Goal: Task Accomplishment & Management: Manage account settings

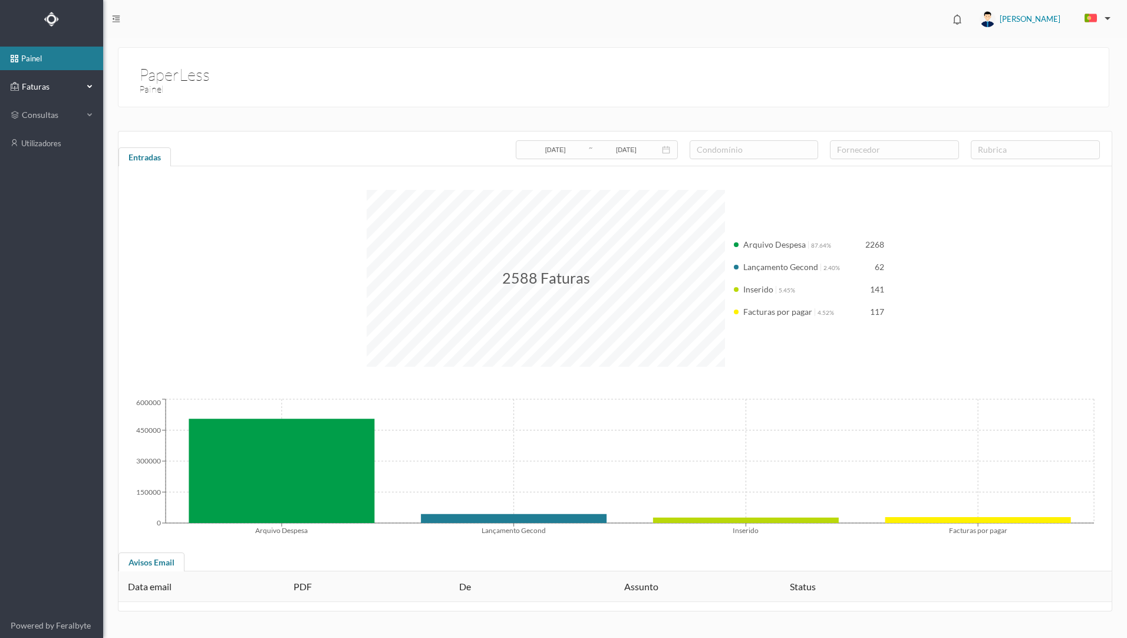
click at [58, 90] on span "Faturas" at bounding box center [51, 87] width 65 height 12
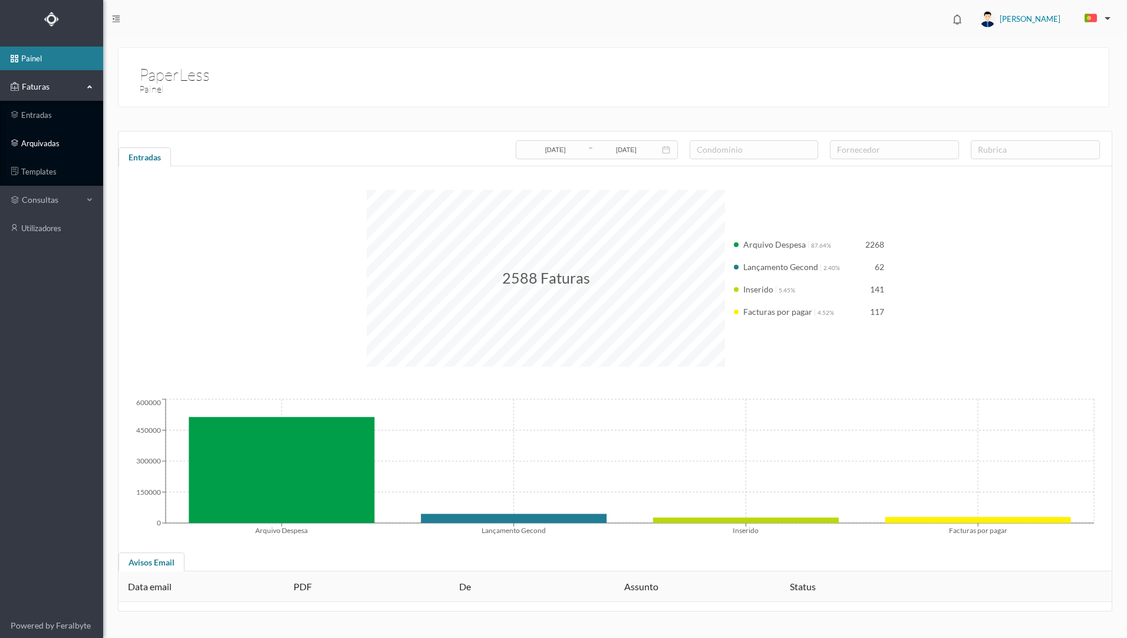
click at [57, 148] on link "arquivadas" at bounding box center [51, 143] width 103 height 24
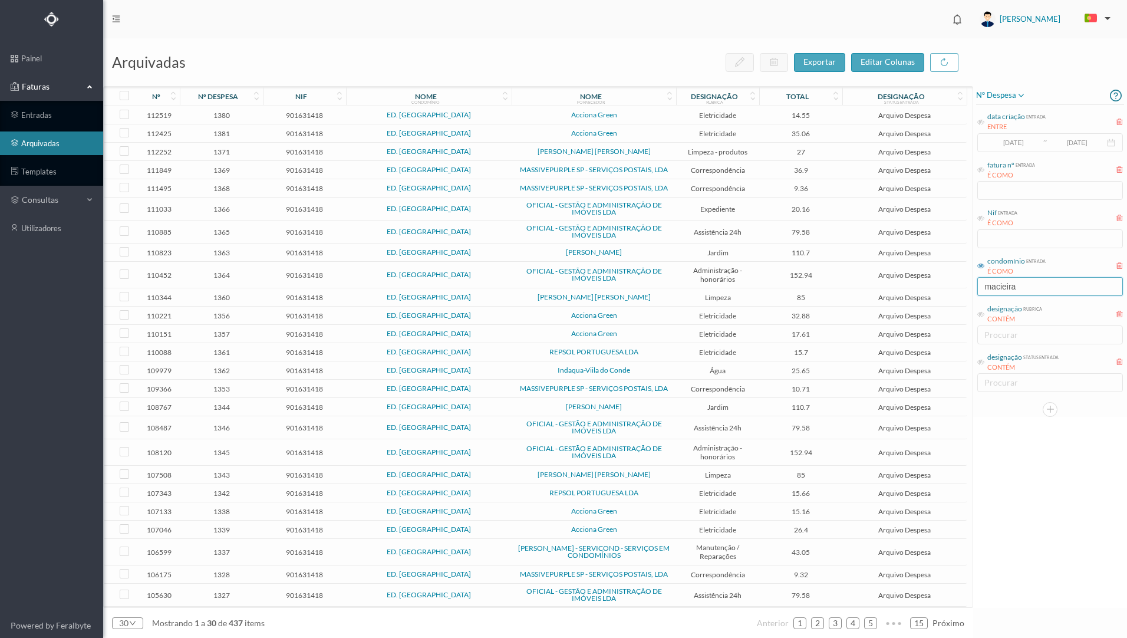
drag, startPoint x: 1034, startPoint y: 288, endPoint x: 942, endPoint y: 279, distance: 92.9
click at [942, 279] on div "arquivadas exportar editar colunas nº nº despesa nif nome condomínio nome forne…" at bounding box center [614, 337] width 1023 height 599
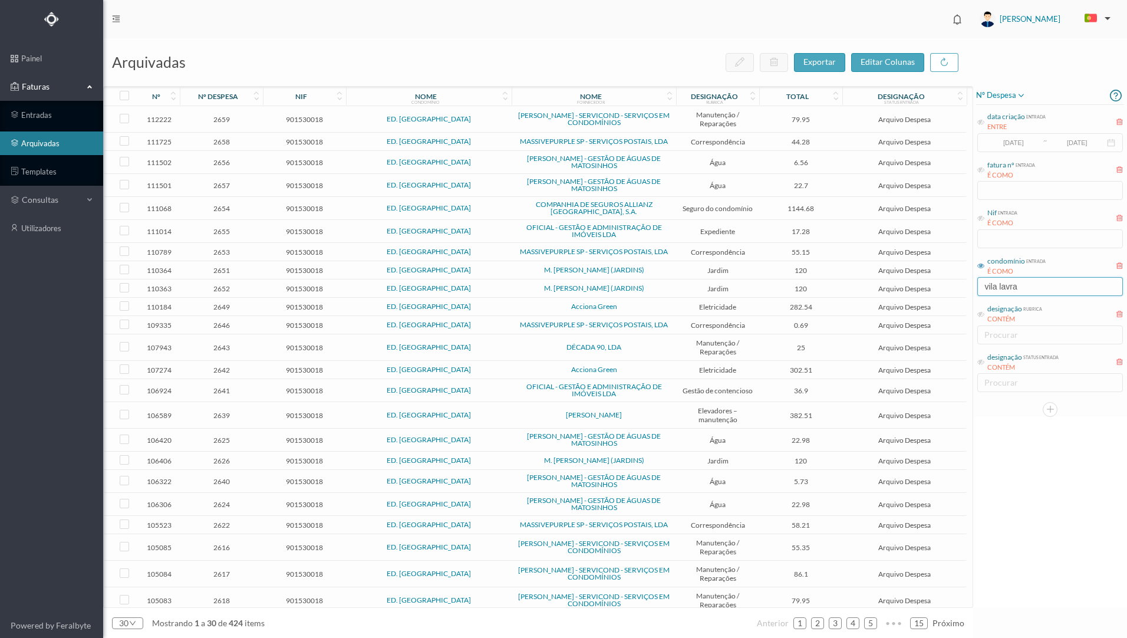
type input "vila lavra"
click at [743, 101] on div "designação rubrica" at bounding box center [717, 96] width 82 height 19
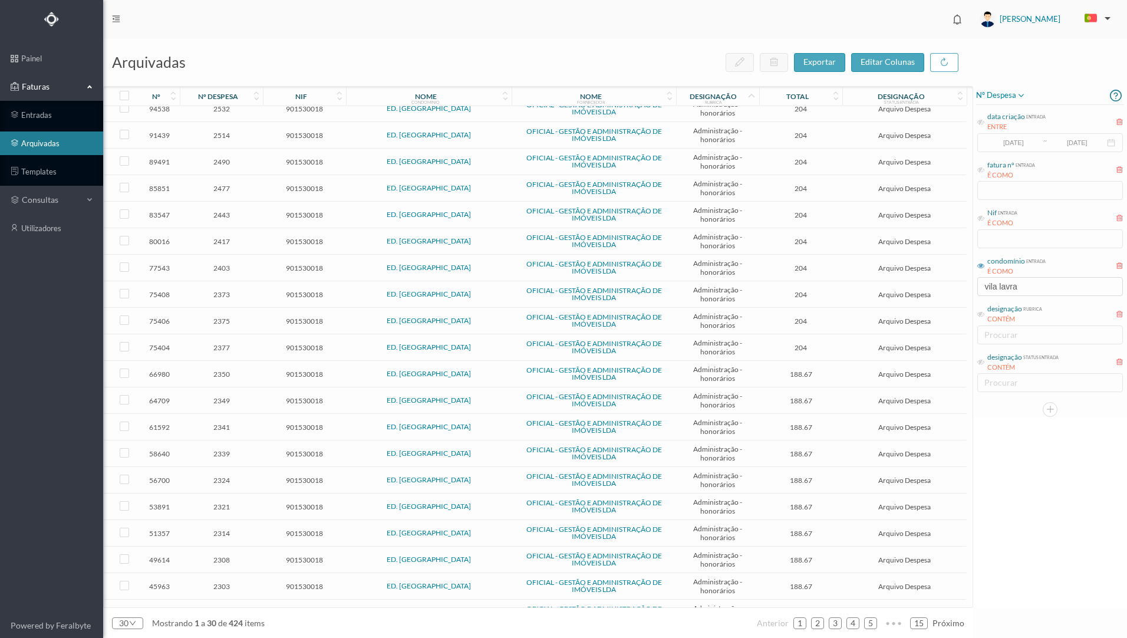
scroll to position [59, 0]
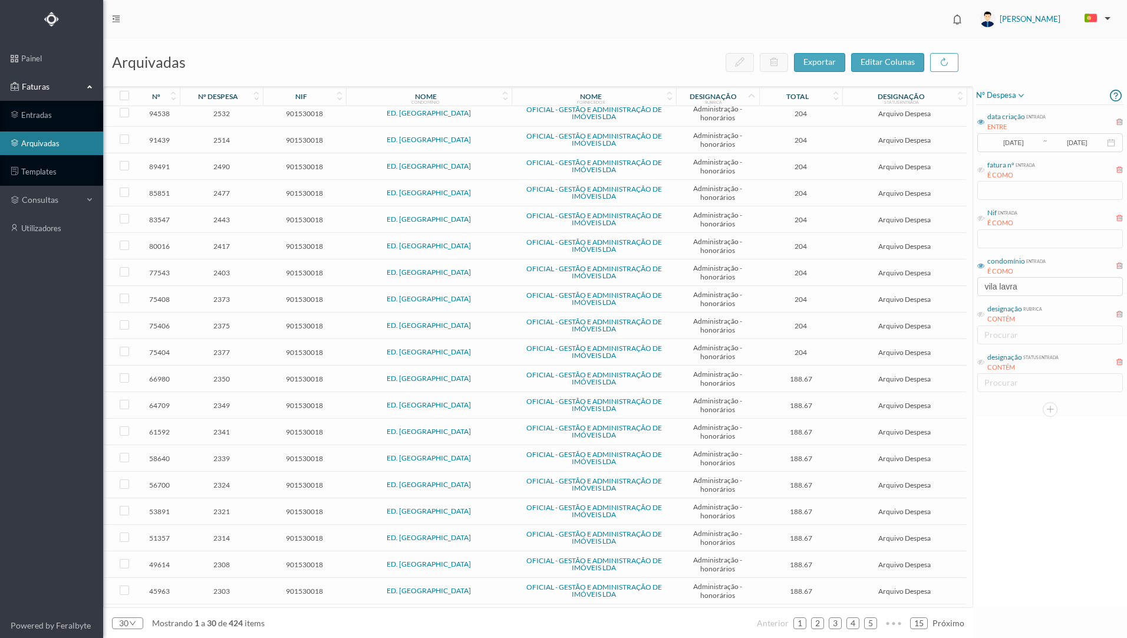
click at [981, 120] on icon at bounding box center [980, 121] width 7 height 7
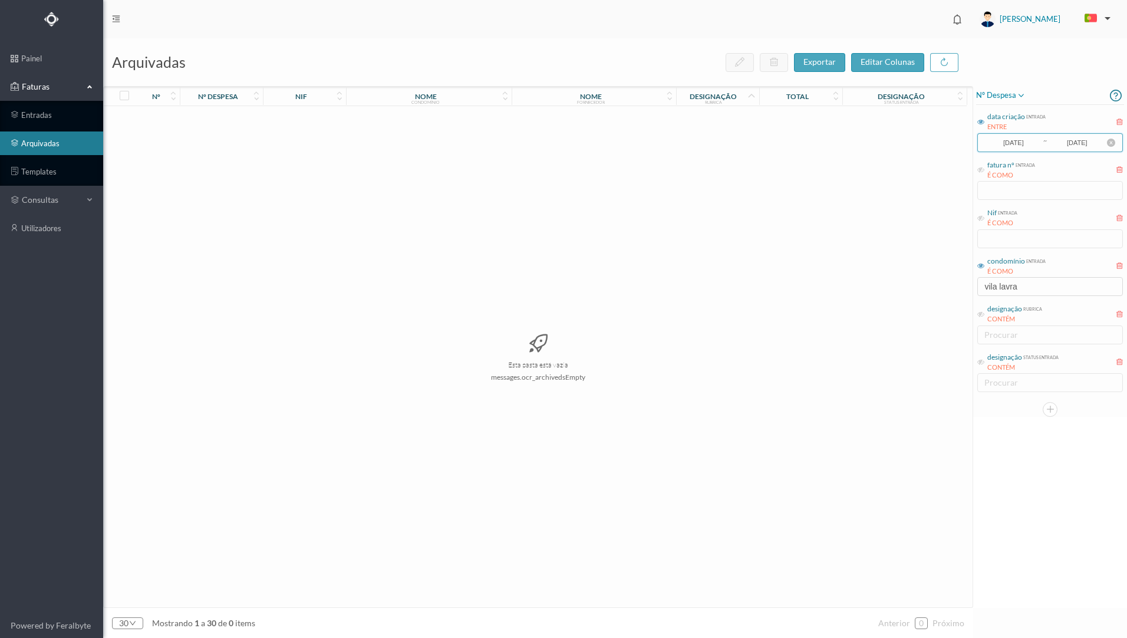
drag, startPoint x: 1029, startPoint y: 144, endPoint x: 993, endPoint y: 141, distance: 35.5
click at [993, 141] on input "[DATE]" at bounding box center [1013, 142] width 58 height 13
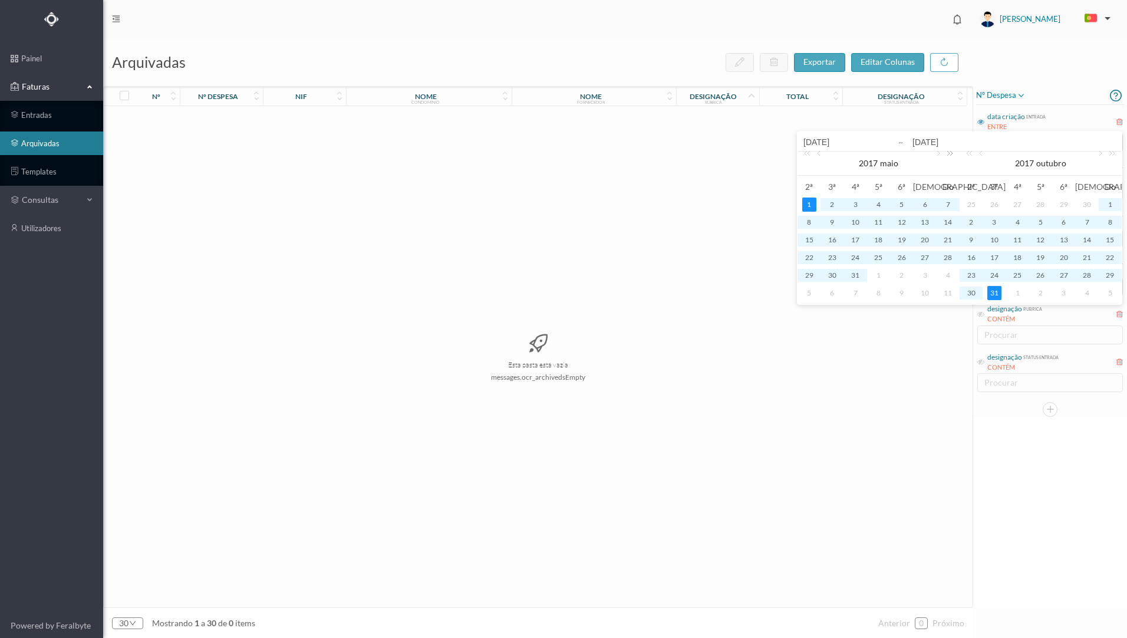
click at [949, 155] on link at bounding box center [947, 163] width 15 height 24
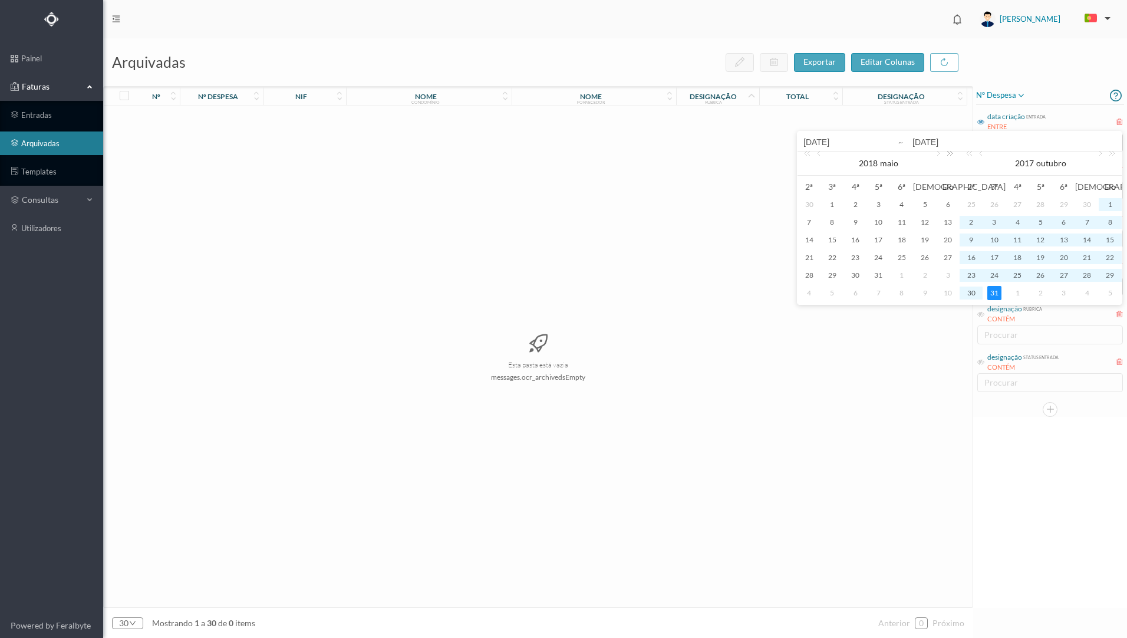
click at [949, 155] on link at bounding box center [947, 163] width 15 height 24
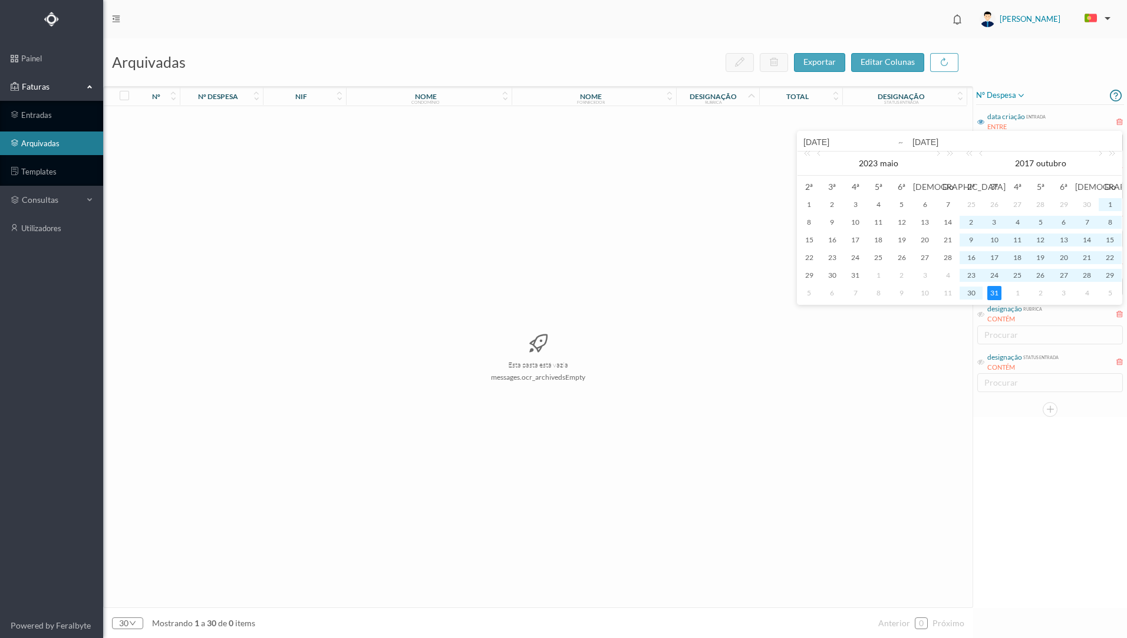
click at [878, 277] on div "1" at bounding box center [878, 275] width 14 height 14
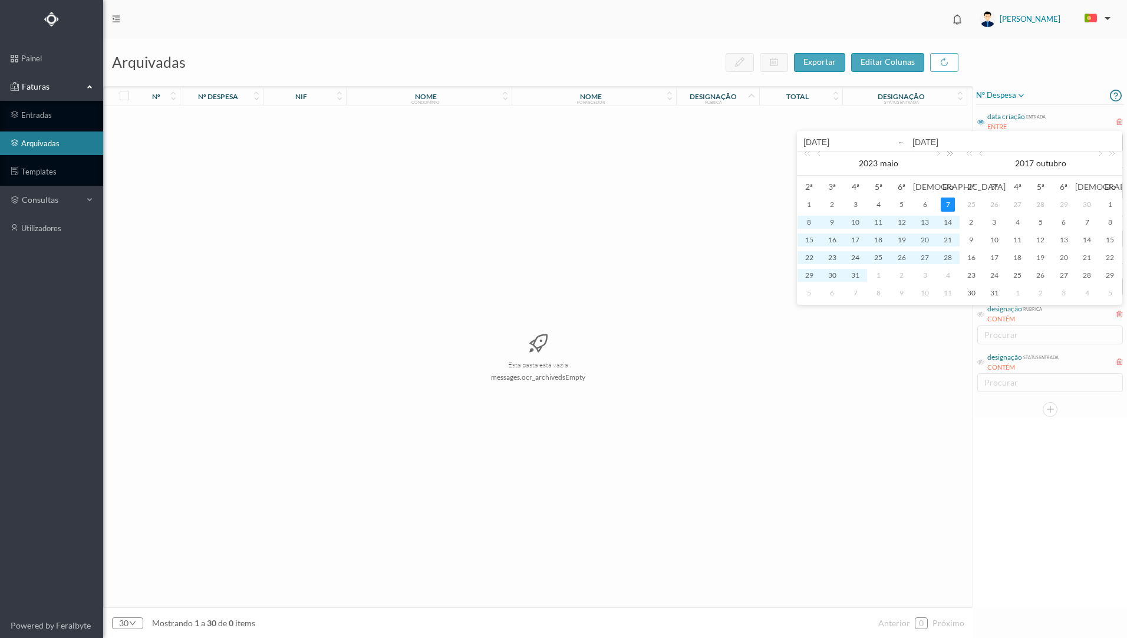
click at [940, 153] on link at bounding box center [947, 163] width 15 height 24
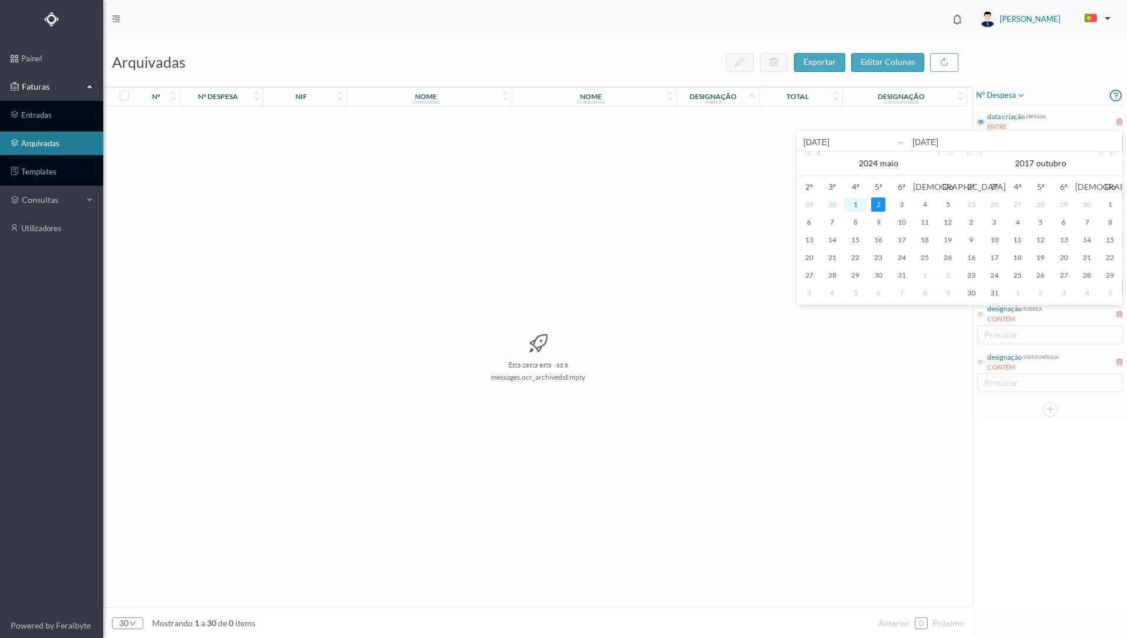
click at [818, 155] on link at bounding box center [819, 163] width 11 height 24
click at [939, 155] on link at bounding box center [937, 163] width 11 height 24
click at [923, 206] on div "1" at bounding box center [924, 204] width 14 height 14
type input "[DATE]"
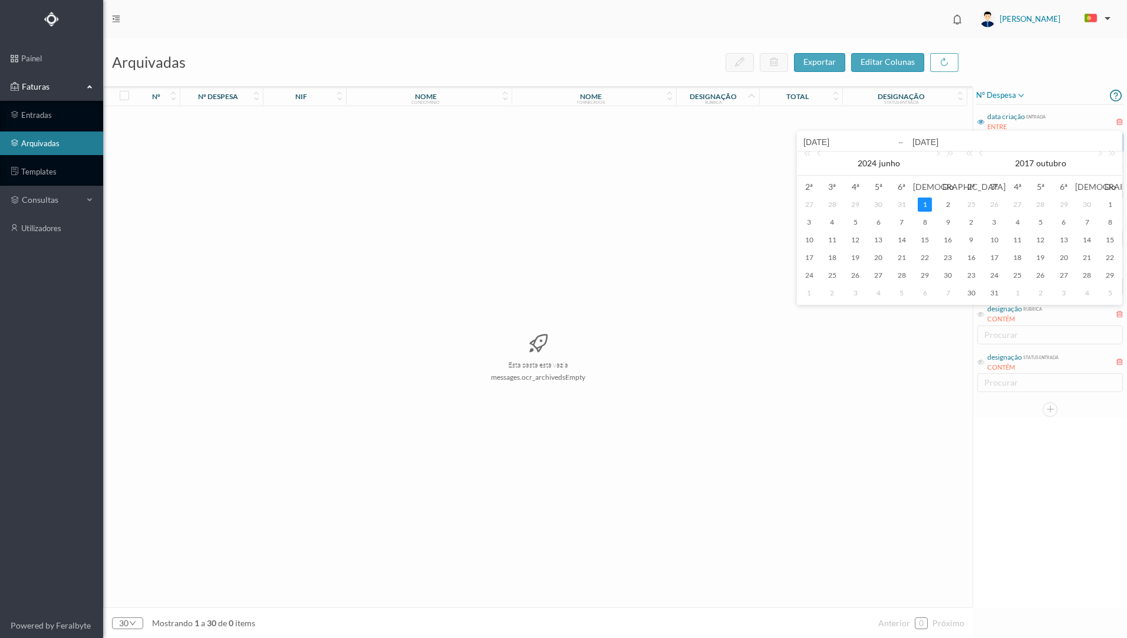
type input "[DATE]"
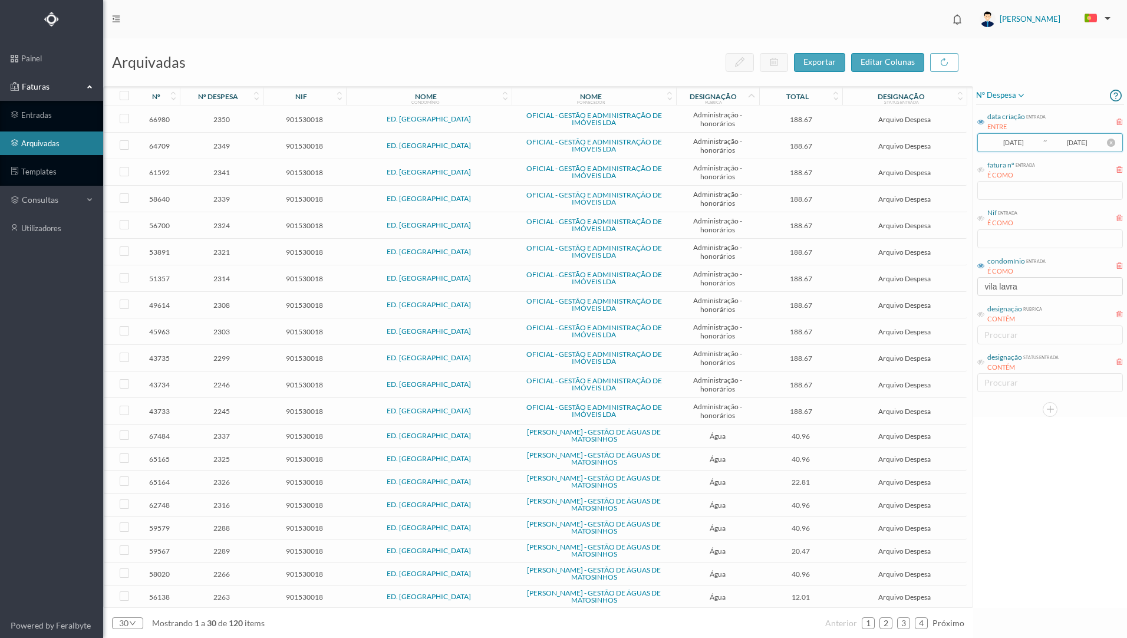
click at [1036, 142] on input "[DATE]" at bounding box center [1013, 142] width 58 height 13
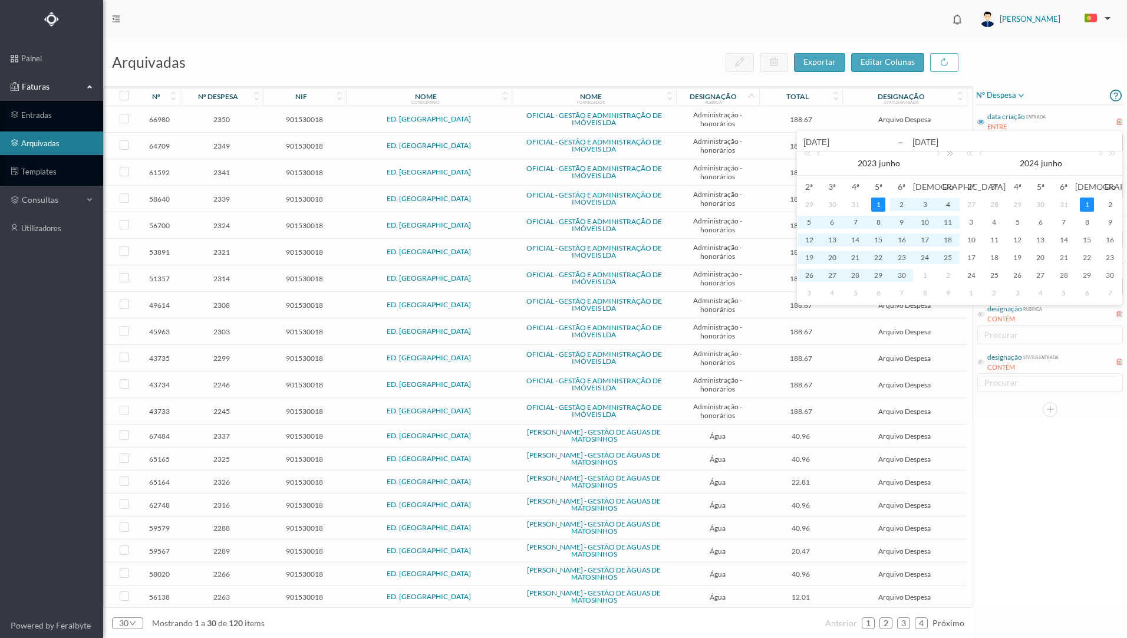
click at [951, 157] on link at bounding box center [947, 163] width 15 height 24
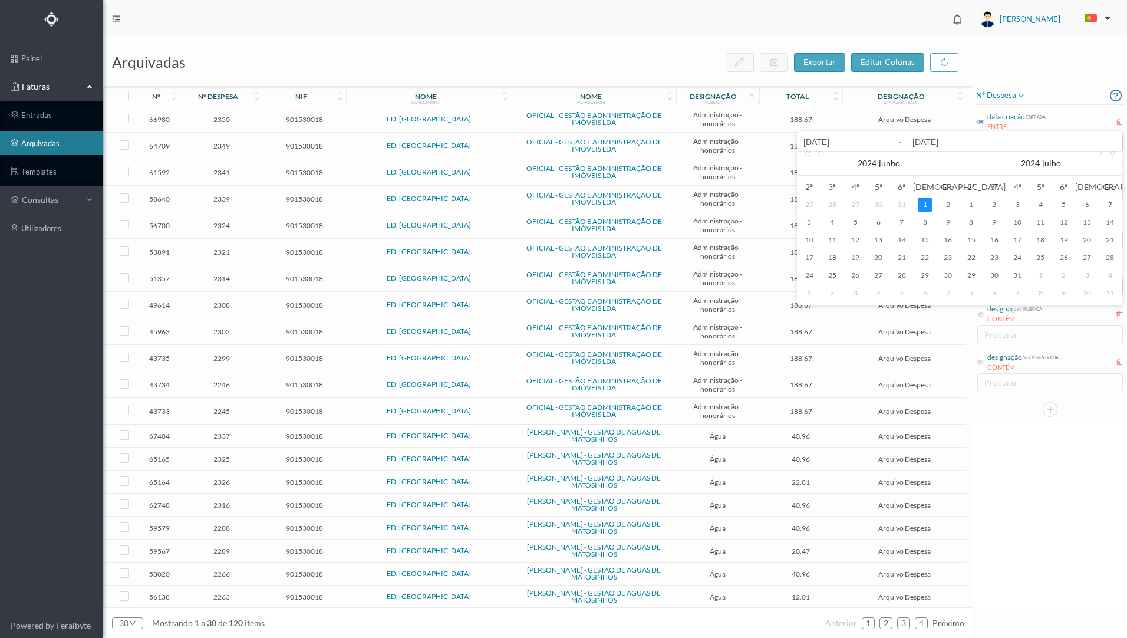
click at [922, 205] on div "1" at bounding box center [924, 204] width 14 height 14
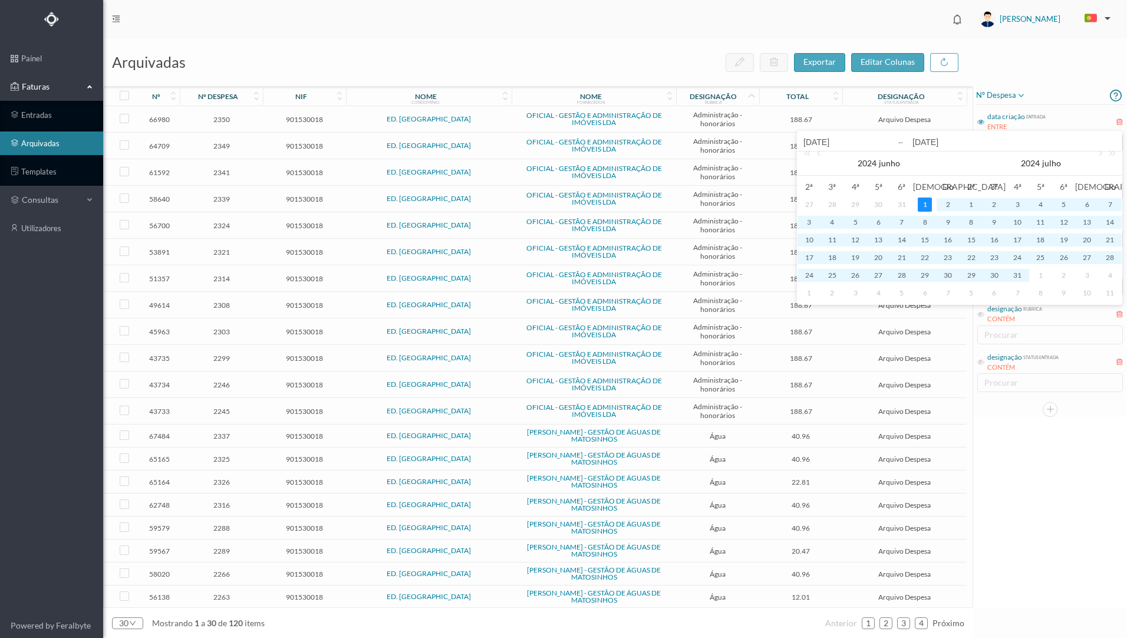
click at [922, 205] on div "1" at bounding box center [924, 204] width 14 height 14
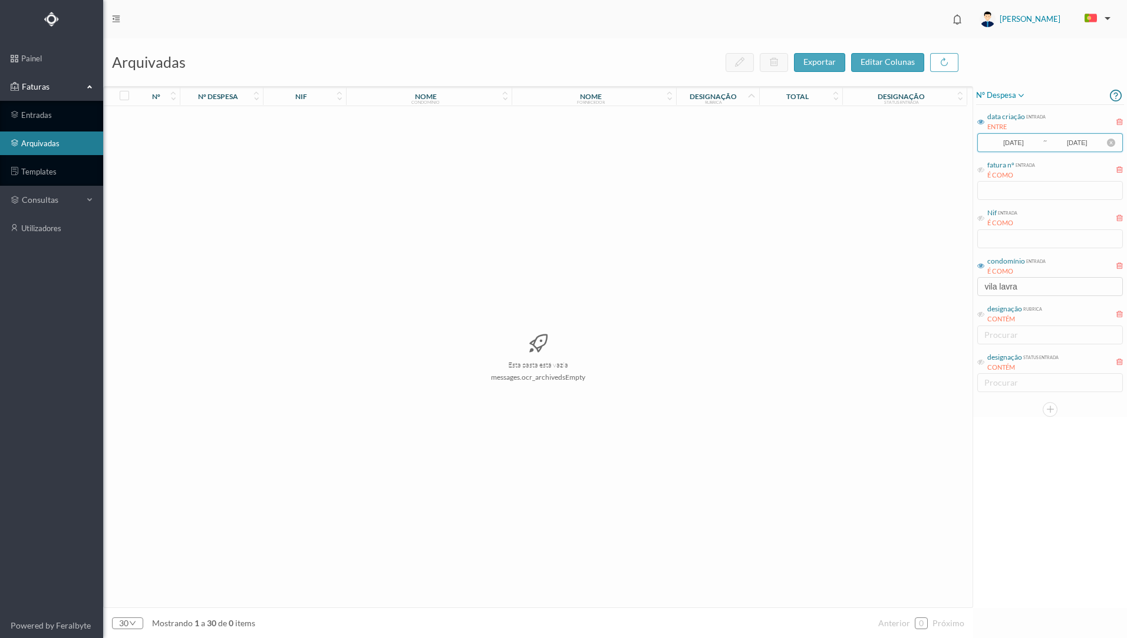
drag, startPoint x: 1094, startPoint y: 143, endPoint x: 1079, endPoint y: 144, distance: 15.4
click at [1079, 144] on input "[DATE]" at bounding box center [1077, 142] width 58 height 13
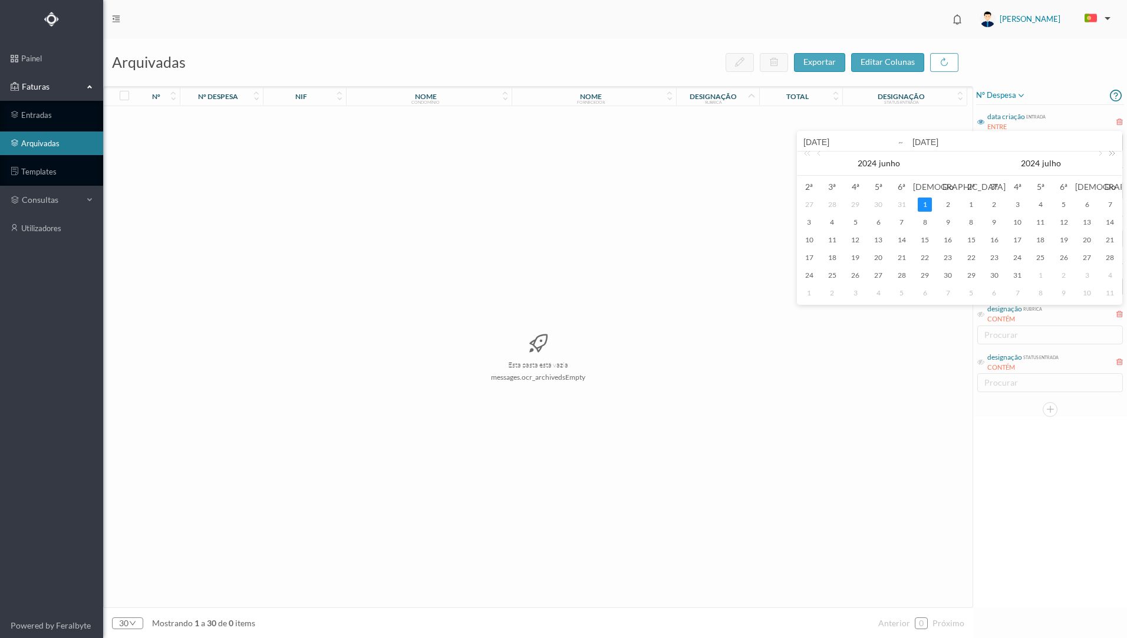
click at [1112, 151] on link at bounding box center [1109, 163] width 15 height 24
click at [968, 155] on link at bounding box center [970, 163] width 15 height 24
click at [968, 154] on link at bounding box center [970, 163] width 15 height 24
click at [1110, 155] on link at bounding box center [1109, 163] width 15 height 24
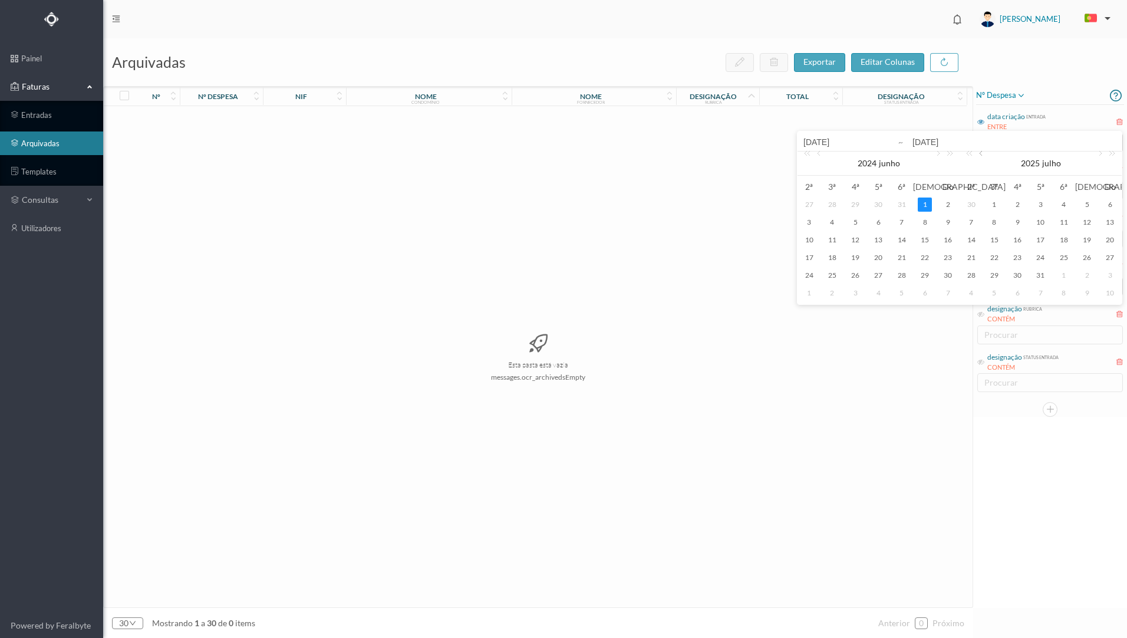
click at [983, 155] on link at bounding box center [981, 163] width 11 height 24
click at [973, 295] on div "30" at bounding box center [971, 293] width 14 height 14
type input "[DATE]"
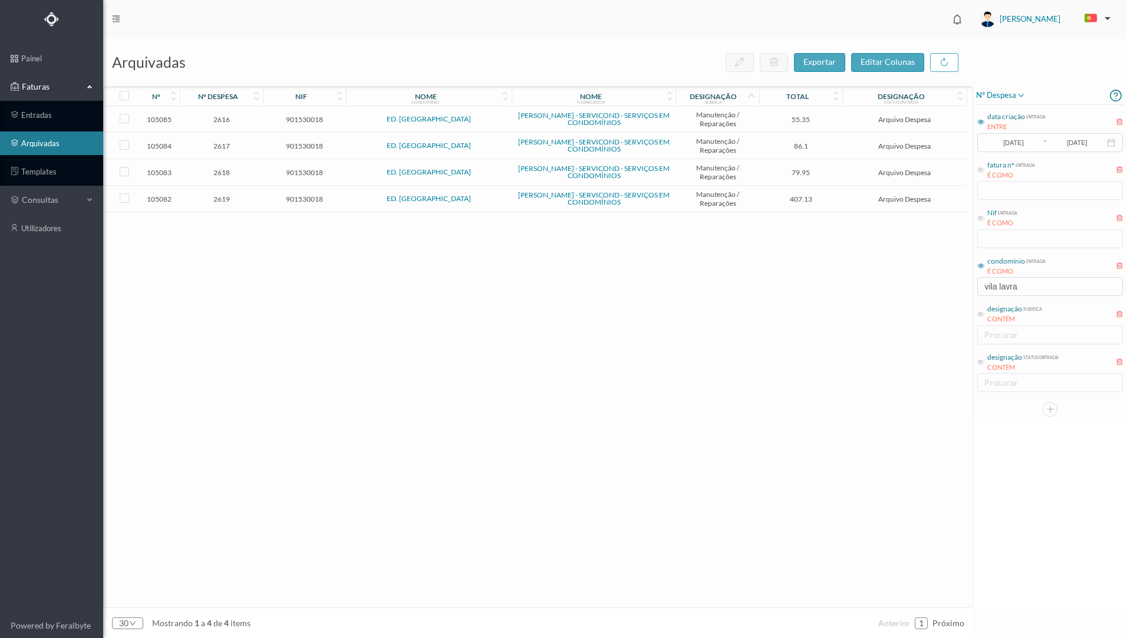
click at [752, 94] on icon at bounding box center [751, 96] width 9 height 10
click at [1028, 143] on input "[DATE]" at bounding box center [1013, 142] width 58 height 13
click at [807, 156] on link at bounding box center [808, 163] width 15 height 24
click at [948, 157] on link at bounding box center [947, 163] width 15 height 24
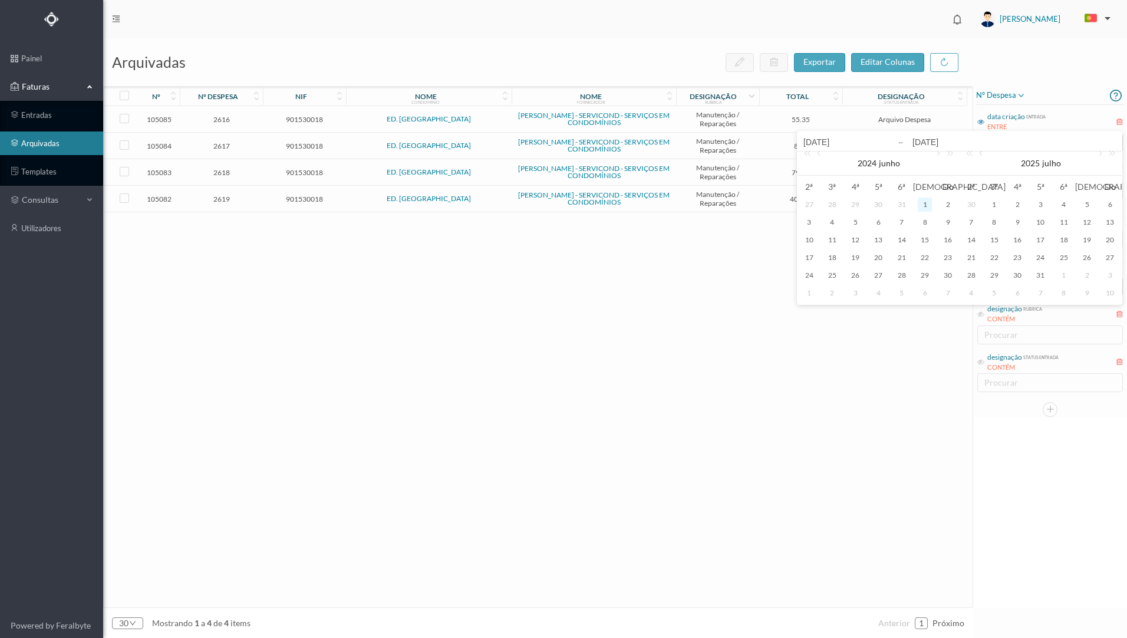
click at [923, 200] on div "1" at bounding box center [924, 204] width 14 height 14
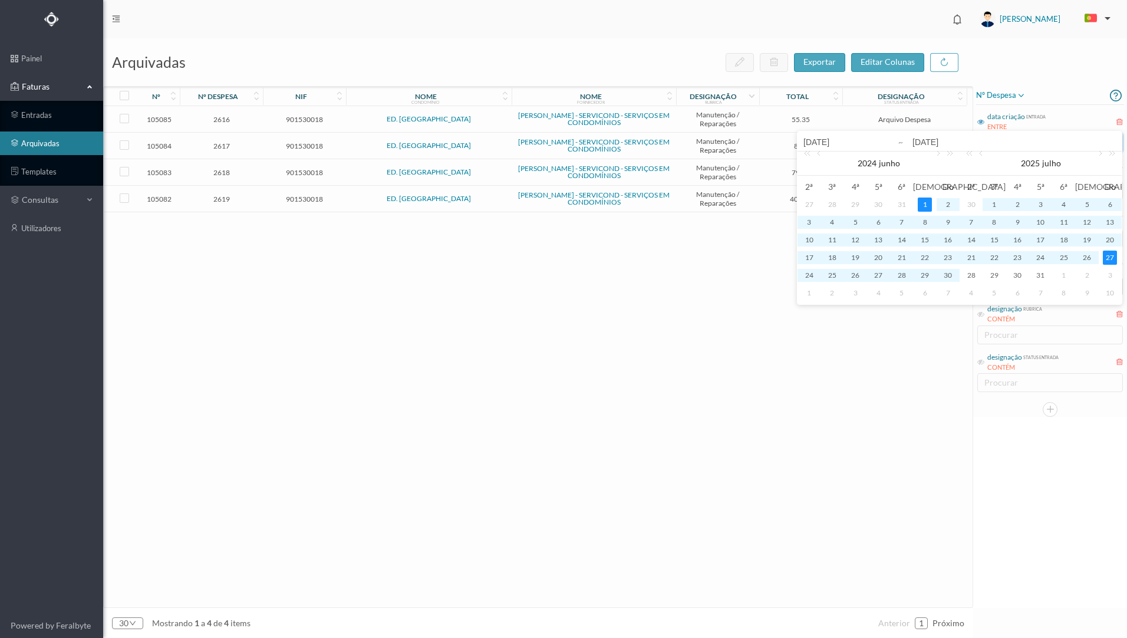
type input "[DATE]"
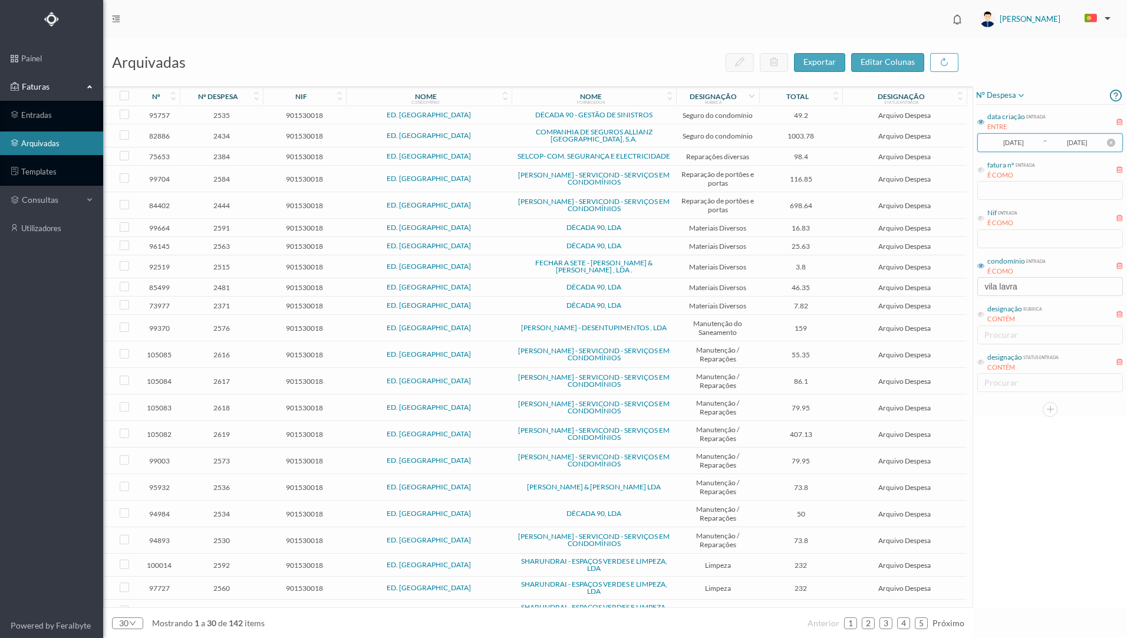
click at [1092, 145] on input "[DATE]" at bounding box center [1077, 142] width 58 height 13
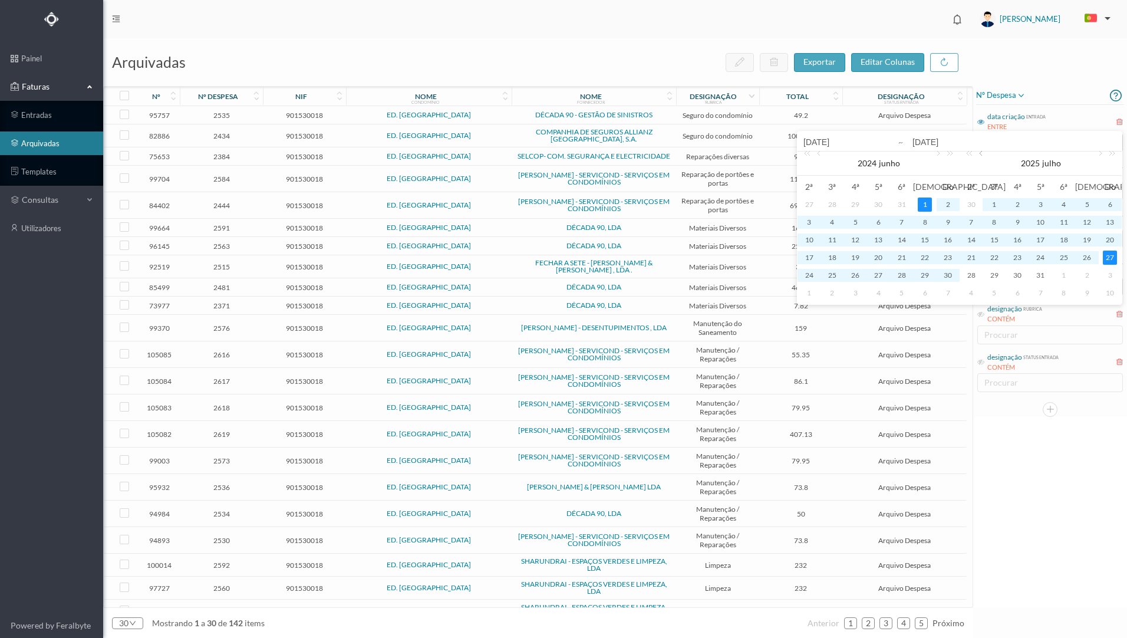
click at [982, 154] on link at bounding box center [981, 163] width 11 height 24
click at [973, 296] on div "30" at bounding box center [971, 293] width 14 height 14
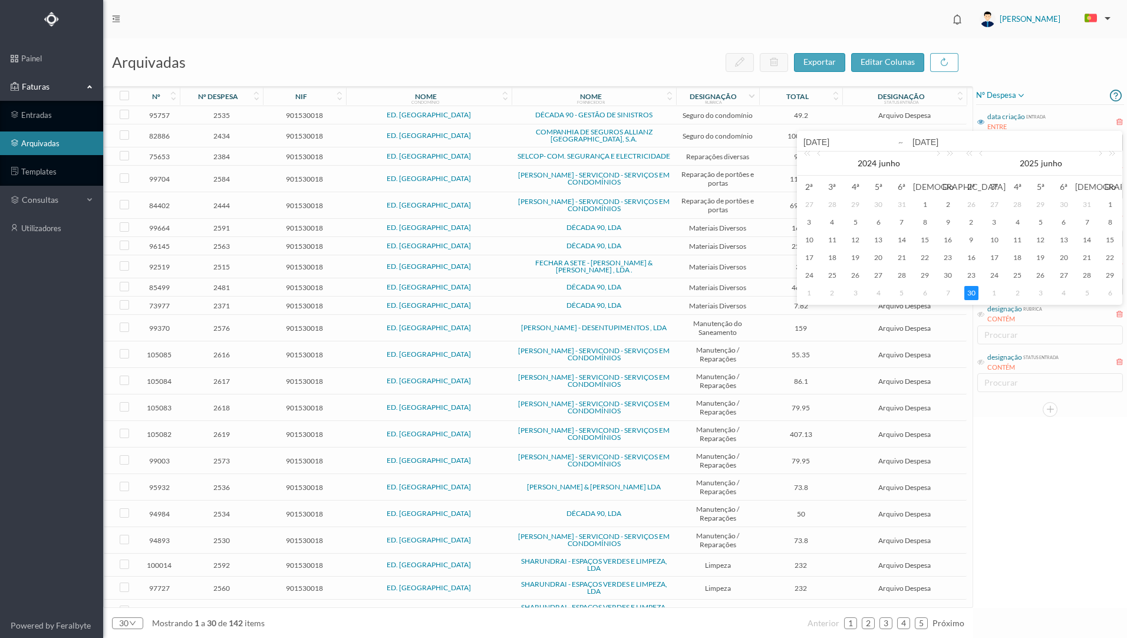
click at [973, 296] on div "30" at bounding box center [971, 293] width 14 height 14
type input "[DATE]"
click at [975, 295] on div "arquivadas exportar editar colunas nº nº despesa nif nome condomínio nome forne…" at bounding box center [614, 337] width 1023 height 599
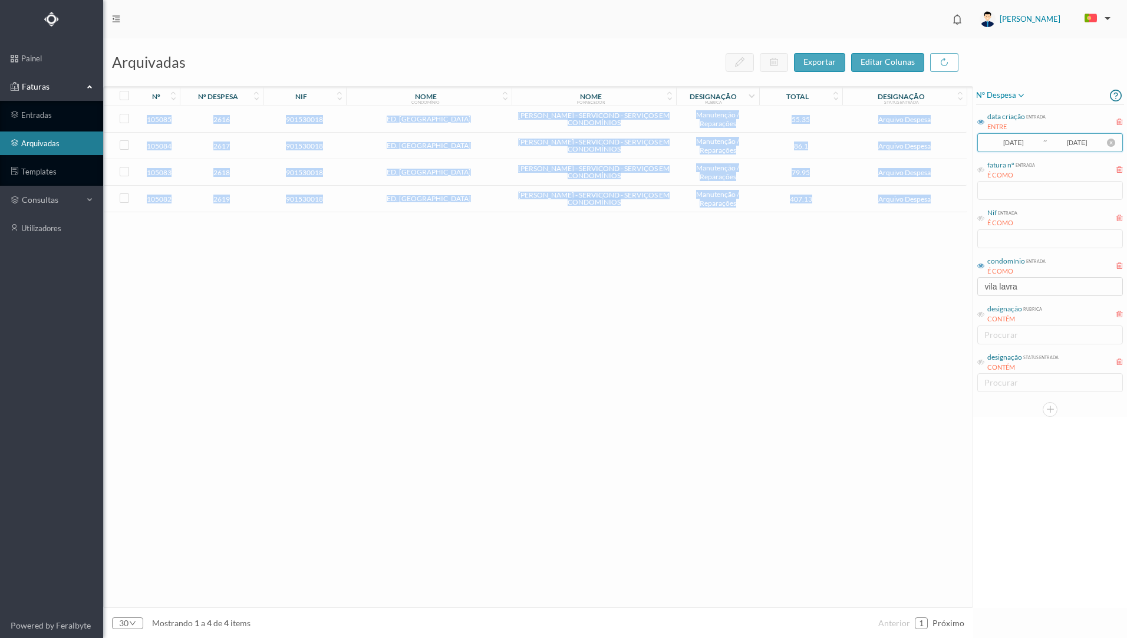
drag, startPoint x: 975, startPoint y: 295, endPoint x: 1032, endPoint y: 144, distance: 161.9
click at [1032, 144] on input "[DATE]" at bounding box center [1013, 142] width 58 height 13
click at [1072, 93] on div "nº despesa" at bounding box center [1050, 95] width 148 height 19
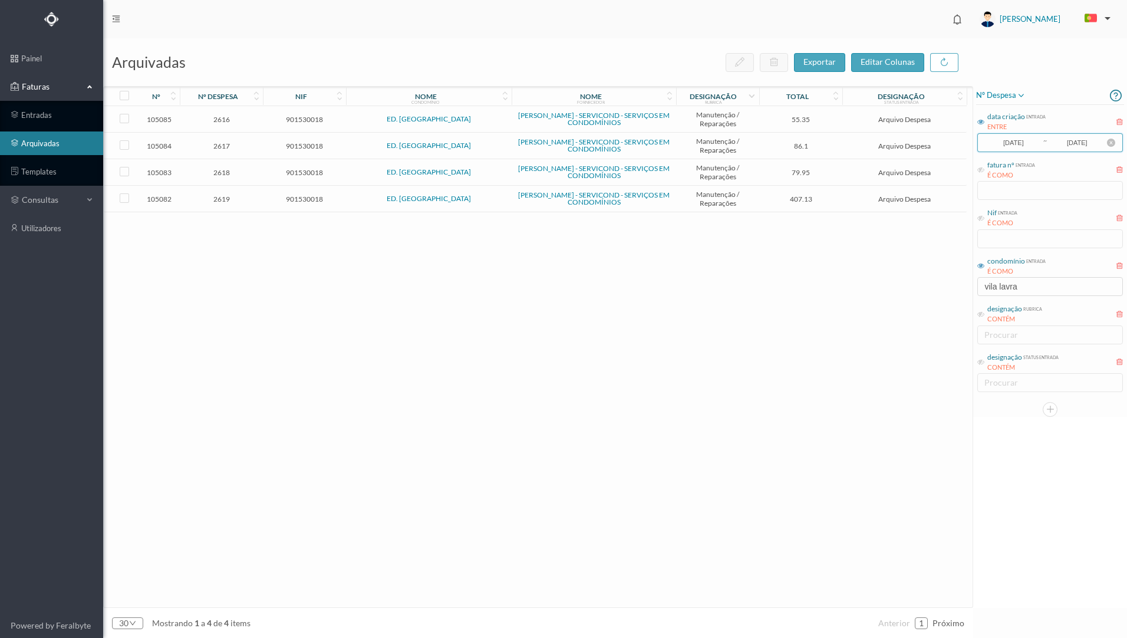
click at [1037, 144] on input "[DATE]" at bounding box center [1013, 142] width 58 height 13
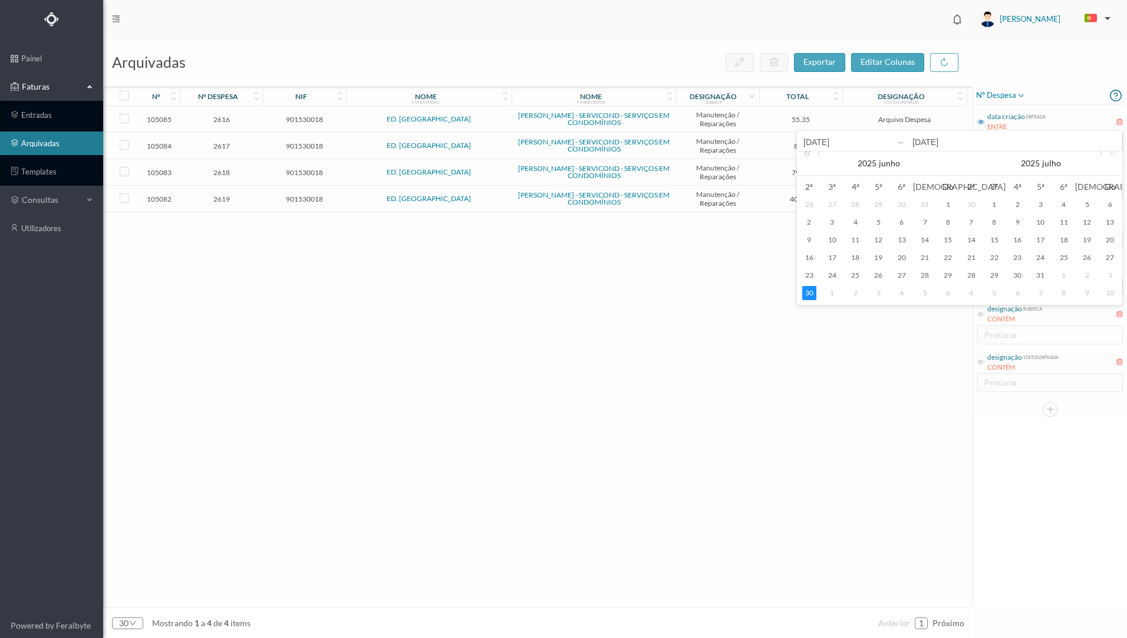
click at [807, 154] on link at bounding box center [808, 163] width 15 height 24
click at [924, 201] on div "1" at bounding box center [924, 204] width 14 height 14
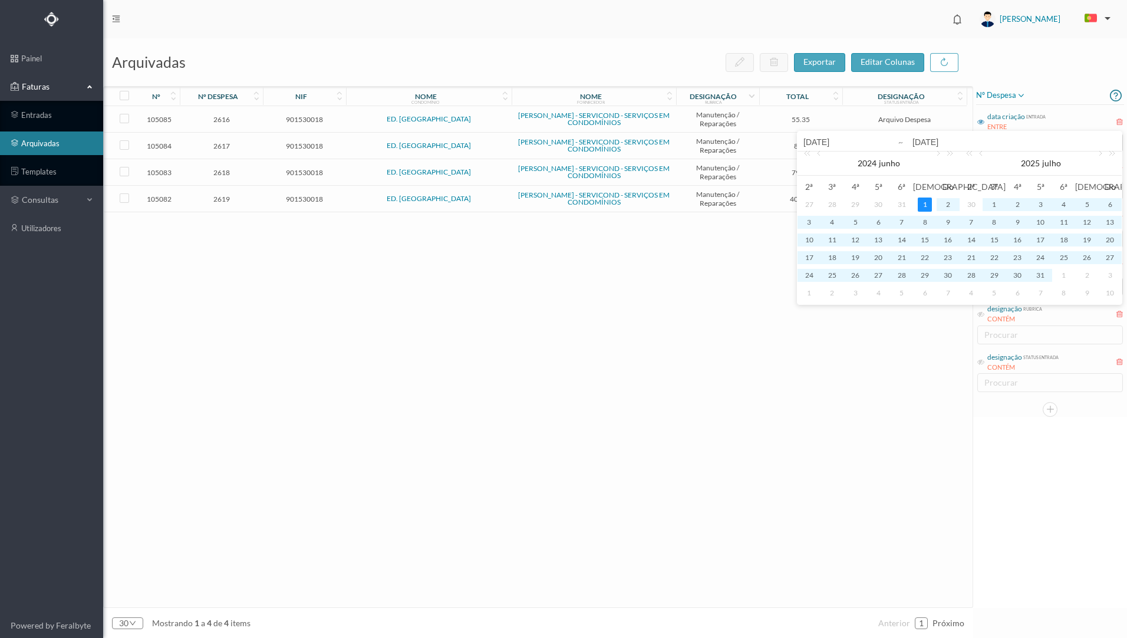
click at [924, 201] on div "1" at bounding box center [924, 204] width 14 height 14
type input "[DATE]"
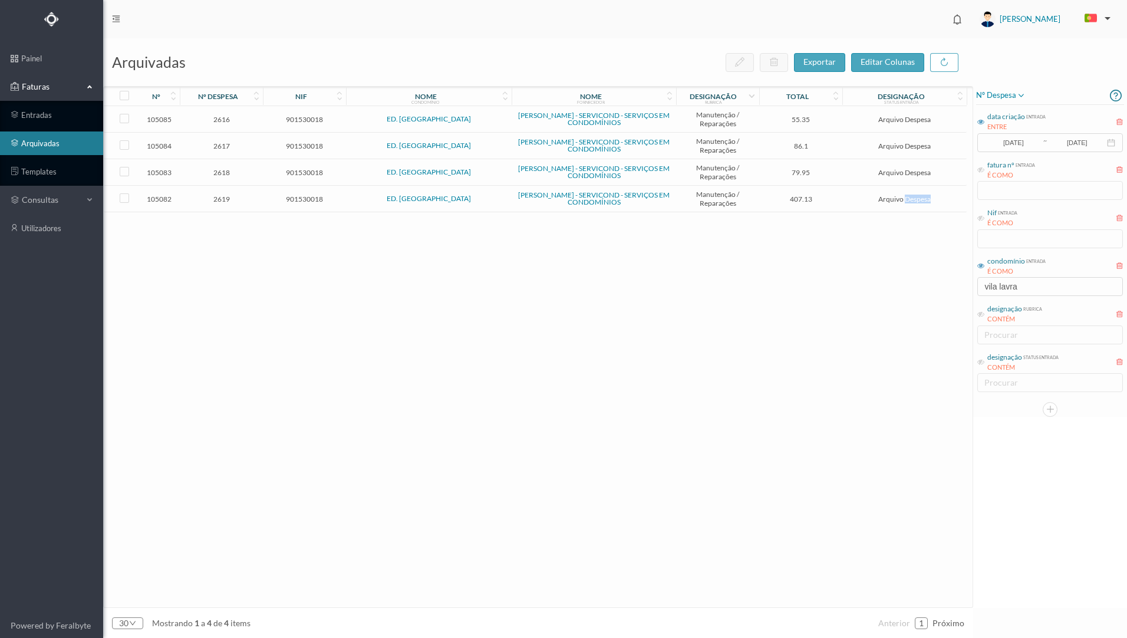
click at [924, 201] on span "Arquivo Despesa" at bounding box center [904, 198] width 118 height 9
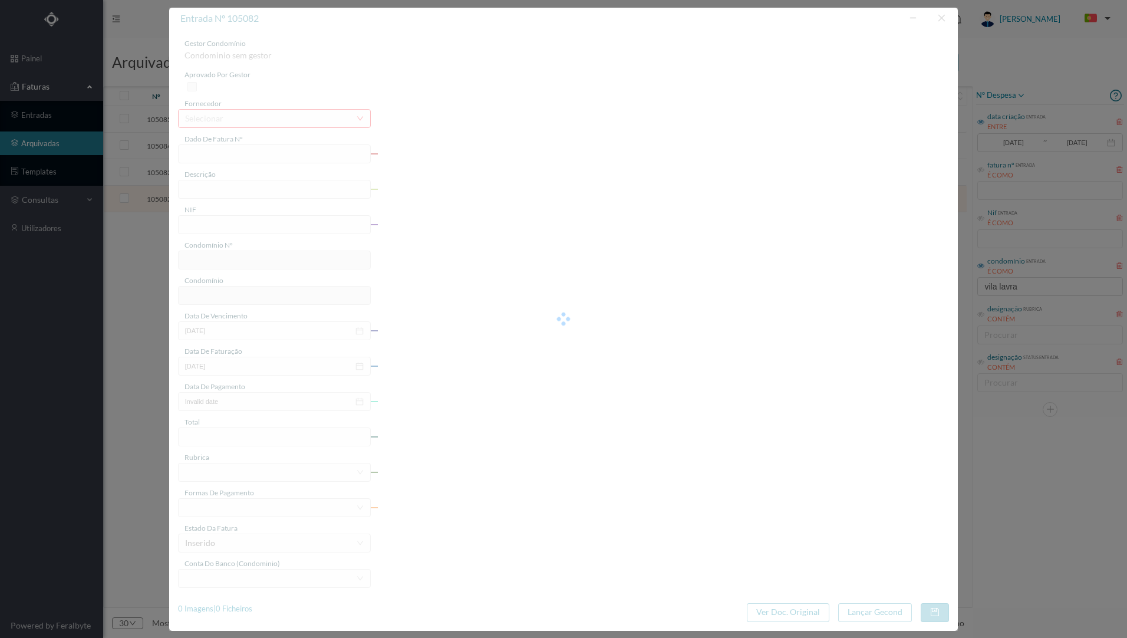
type input "FT FR.2025/2629"
type input "desmontar e montar mecanismo para substituir molas"
type input "901530018"
type input "[DATE]"
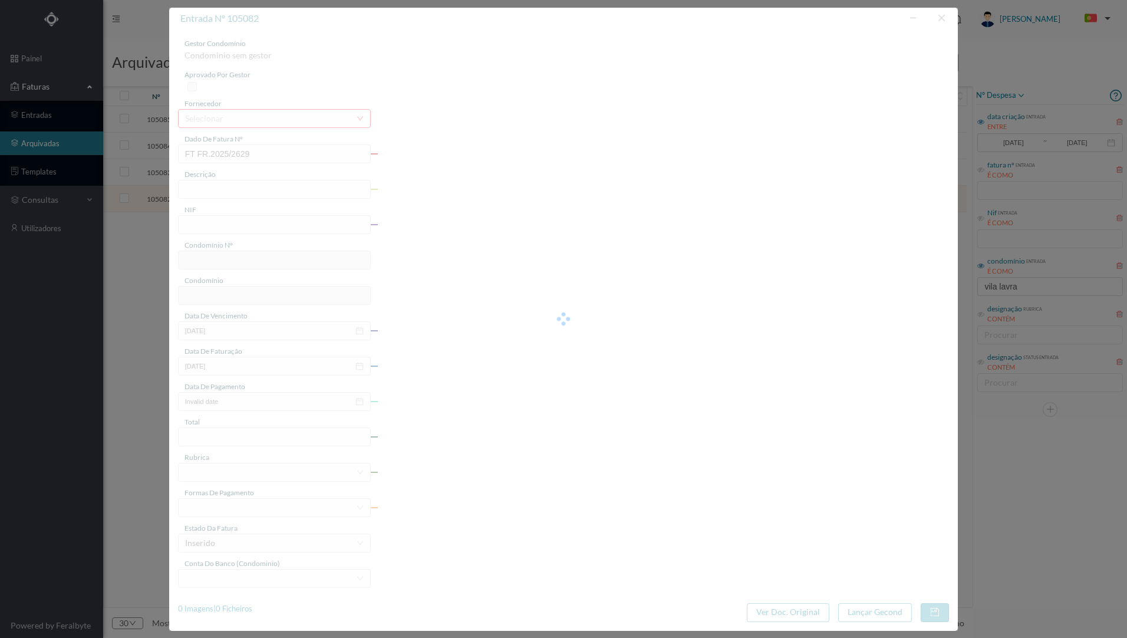
type input "[DATE]"
type input "407.13"
type input "202"
type input "ED. [GEOGRAPHIC_DATA]"
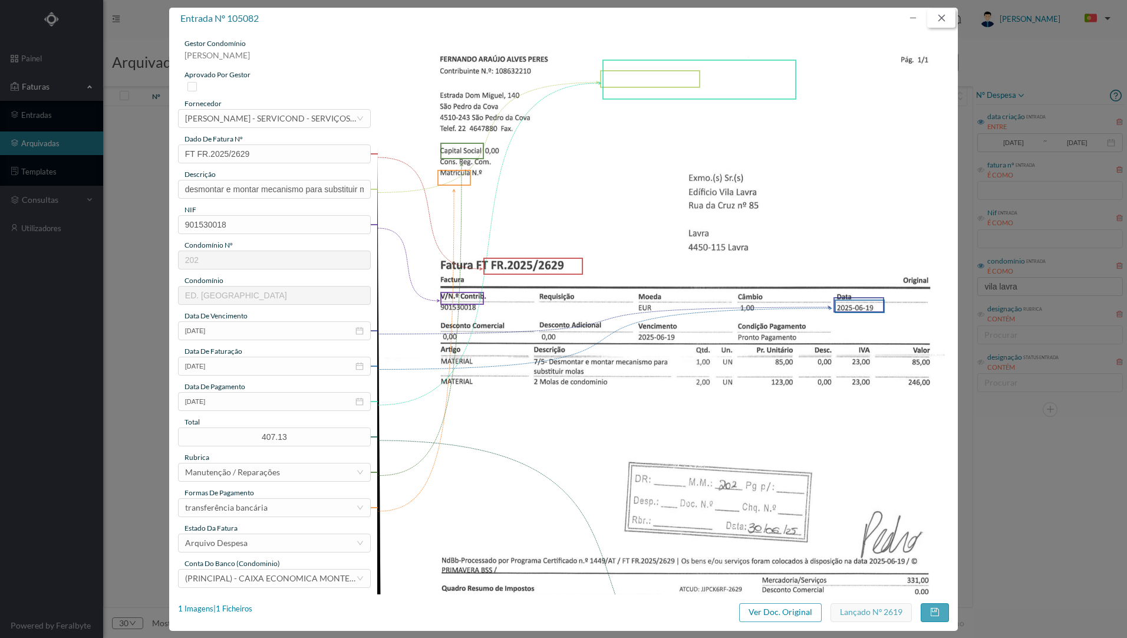
click at [939, 12] on button "button" at bounding box center [941, 18] width 28 height 19
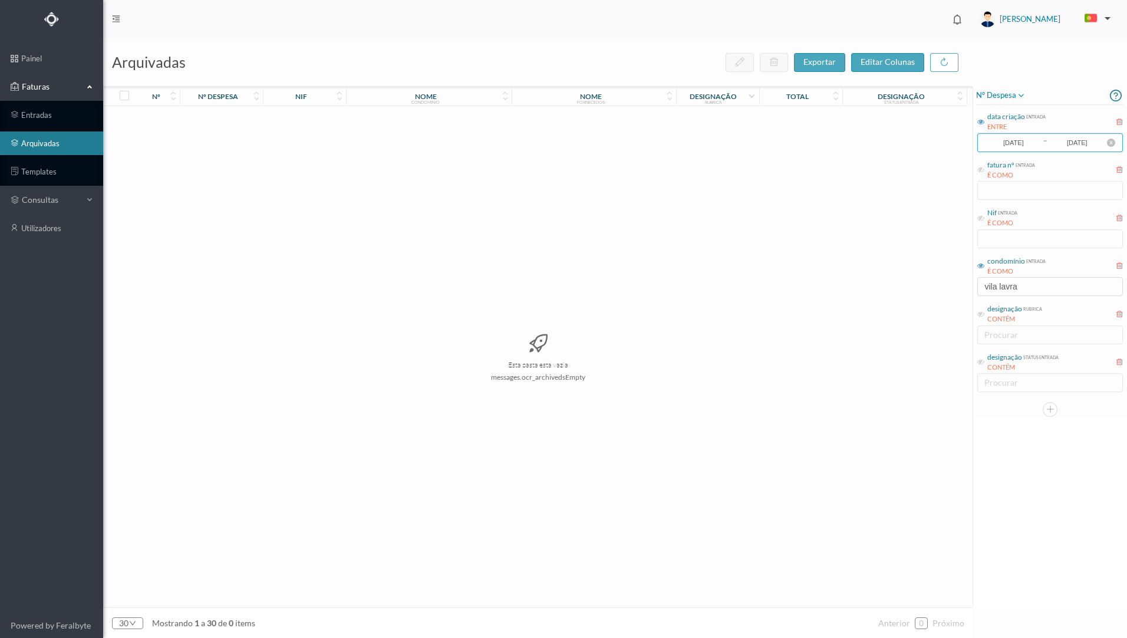
click at [1098, 144] on input "[DATE]" at bounding box center [1077, 142] width 58 height 13
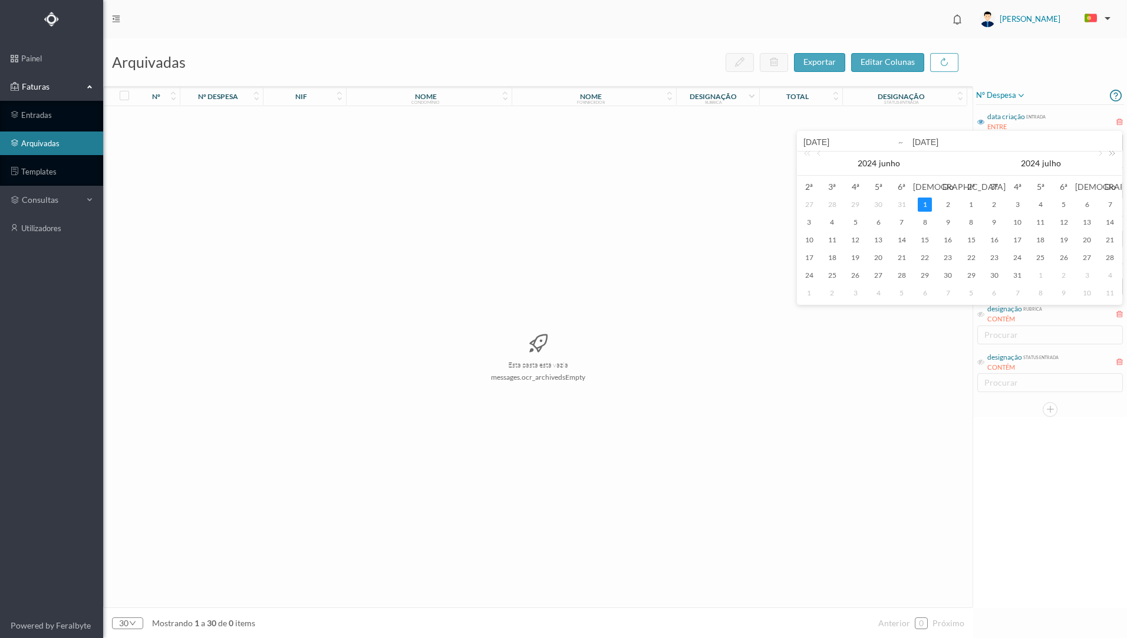
click at [1106, 157] on link at bounding box center [1109, 163] width 15 height 24
click at [1109, 155] on link at bounding box center [1109, 163] width 15 height 24
click at [972, 151] on link at bounding box center [970, 163] width 15 height 24
click at [995, 203] on div "1" at bounding box center [994, 204] width 14 height 14
click at [995, 202] on div "1" at bounding box center [994, 204] width 14 height 14
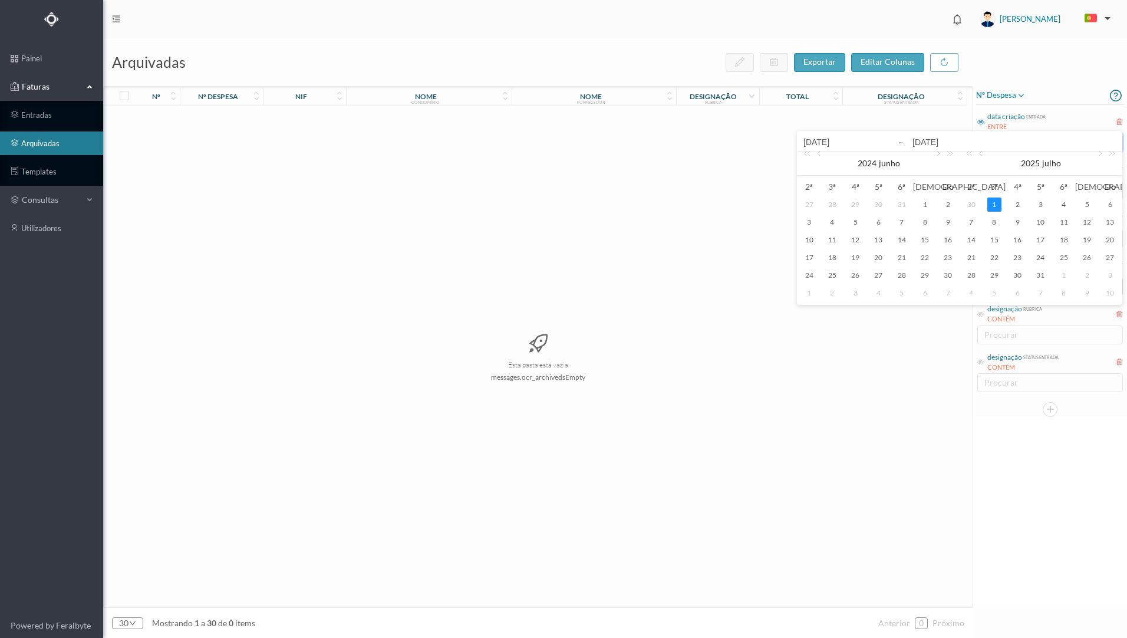
type input "[DATE]"
click at [995, 202] on div "data criação entrada ENTRE [DATE] ~ [DATE] fatura nº entrada É COMO Nif entrada…" at bounding box center [1050, 249] width 148 height 288
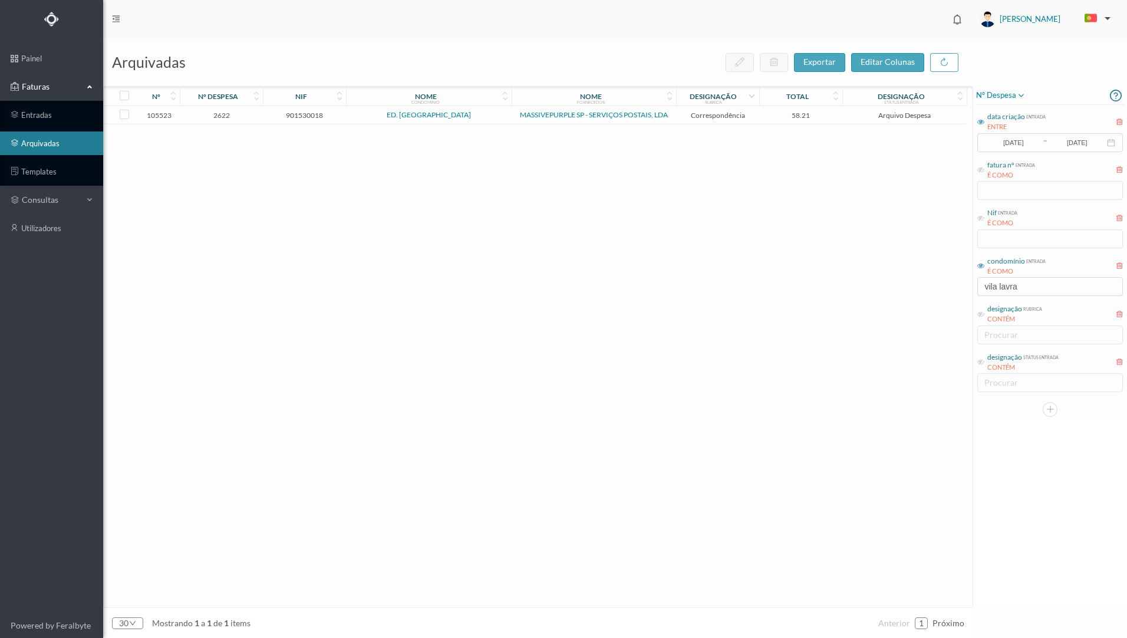
drag, startPoint x: 995, startPoint y: 202, endPoint x: 874, endPoint y: 201, distance: 121.4
click at [874, 201] on div "105523 2622 901530018 ED. [GEOGRAPHIC_DATA] MASSIVEPURPLE SP - SERVIÇOS POSTAIS…" at bounding box center [535, 356] width 863 height 501
click at [1035, 140] on input "[DATE]" at bounding box center [1013, 142] width 58 height 13
click at [1056, 116] on div "data criação entrada ENTRE" at bounding box center [1050, 121] width 146 height 23
drag, startPoint x: 1032, startPoint y: 138, endPoint x: 1016, endPoint y: 143, distance: 16.4
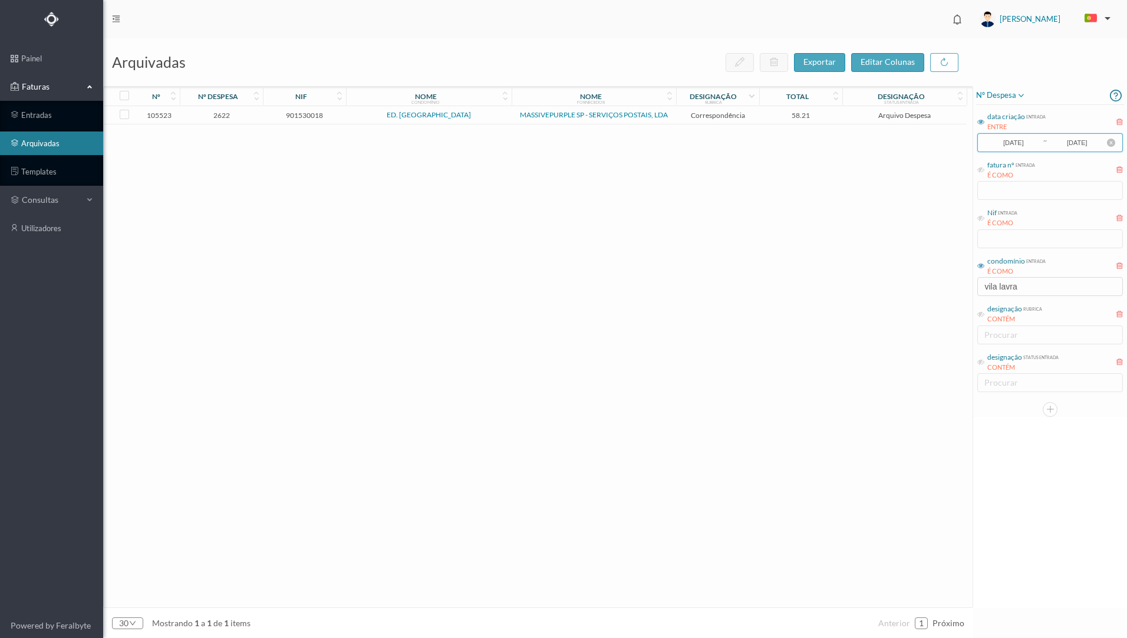
click at [1016, 143] on input "[DATE]" at bounding box center [1013, 142] width 58 height 13
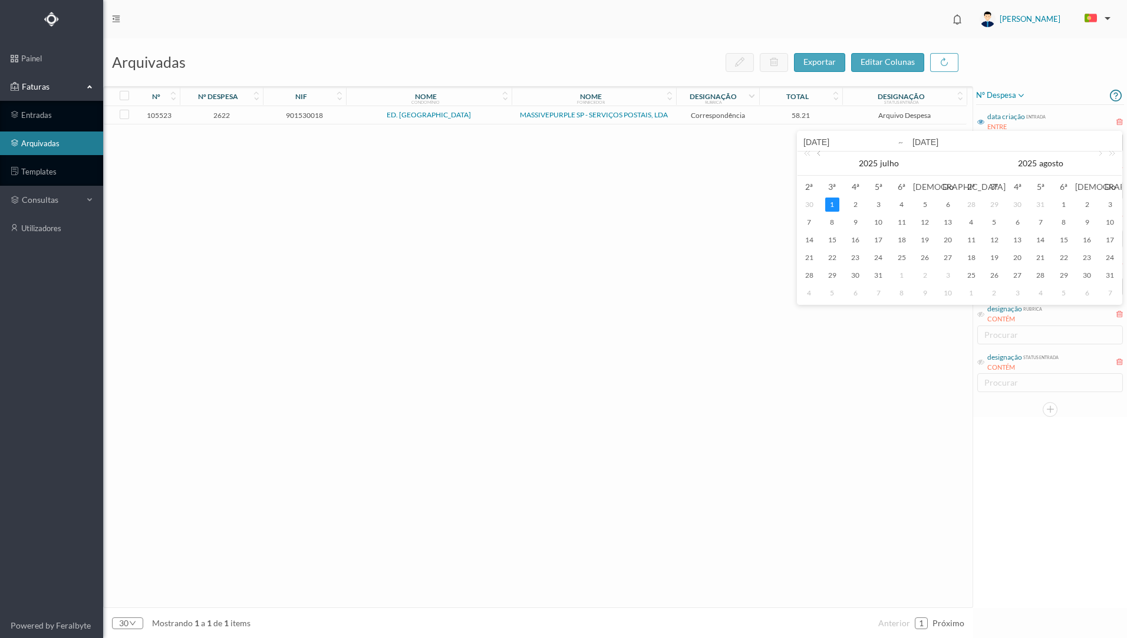
click at [820, 155] on link at bounding box center [819, 163] width 11 height 24
click at [935, 156] on link at bounding box center [937, 163] width 11 height 24
click at [937, 156] on link at bounding box center [937, 163] width 11 height 24
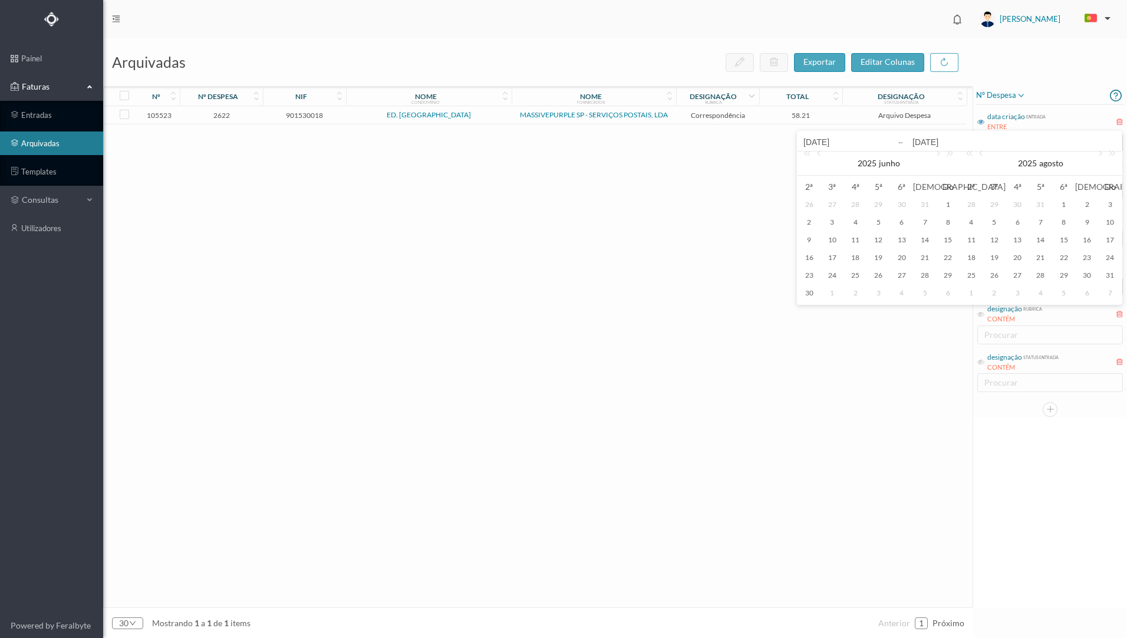
click at [817, 150] on div "[DATE]" at bounding box center [878, 141] width 162 height 20
click at [817, 151] on div "[DATE]" at bounding box center [878, 141] width 162 height 20
click at [819, 153] on link at bounding box center [819, 163] width 11 height 24
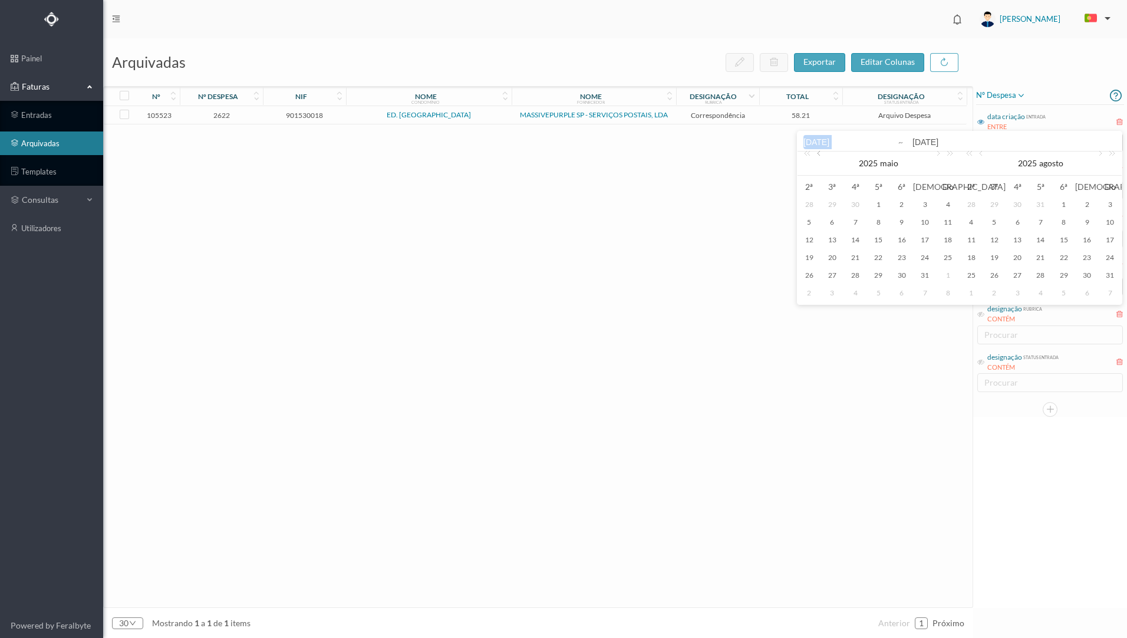
click at [819, 153] on link at bounding box center [819, 163] width 11 height 24
click at [818, 153] on link at bounding box center [819, 163] width 11 height 24
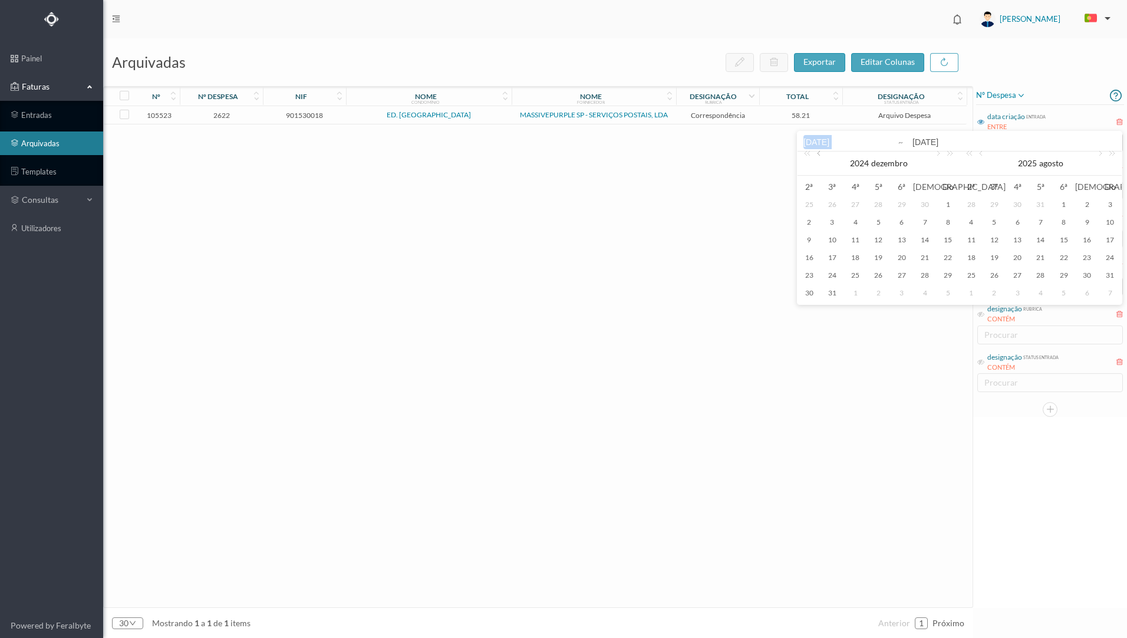
click at [818, 153] on link at bounding box center [819, 163] width 11 height 24
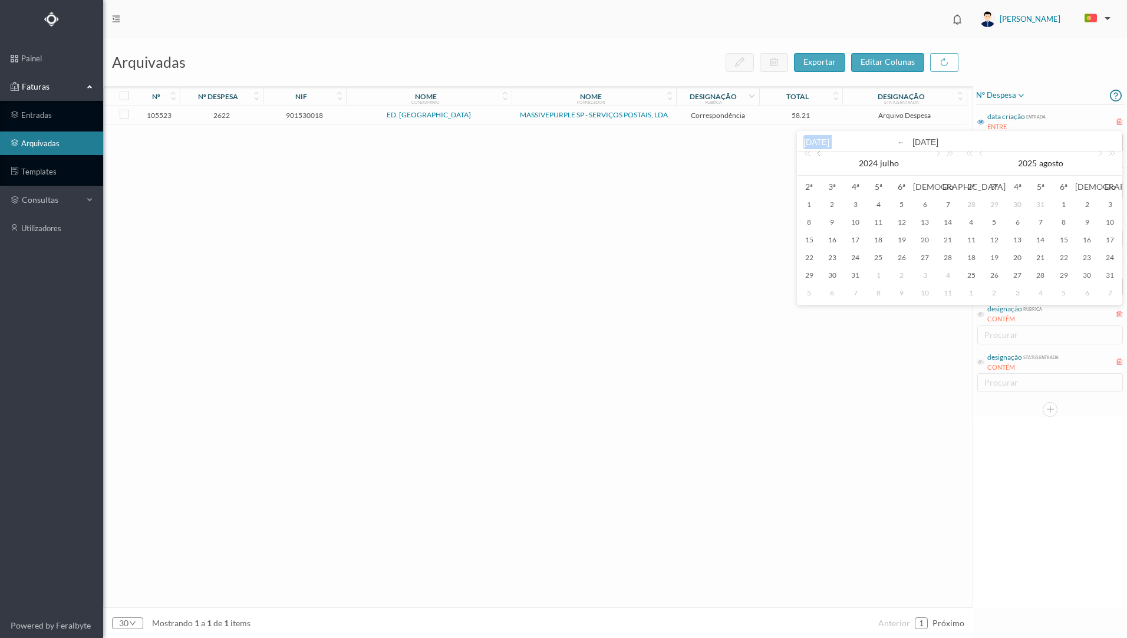
click at [818, 153] on link at bounding box center [819, 163] width 11 height 24
click at [926, 205] on div "1" at bounding box center [924, 204] width 14 height 14
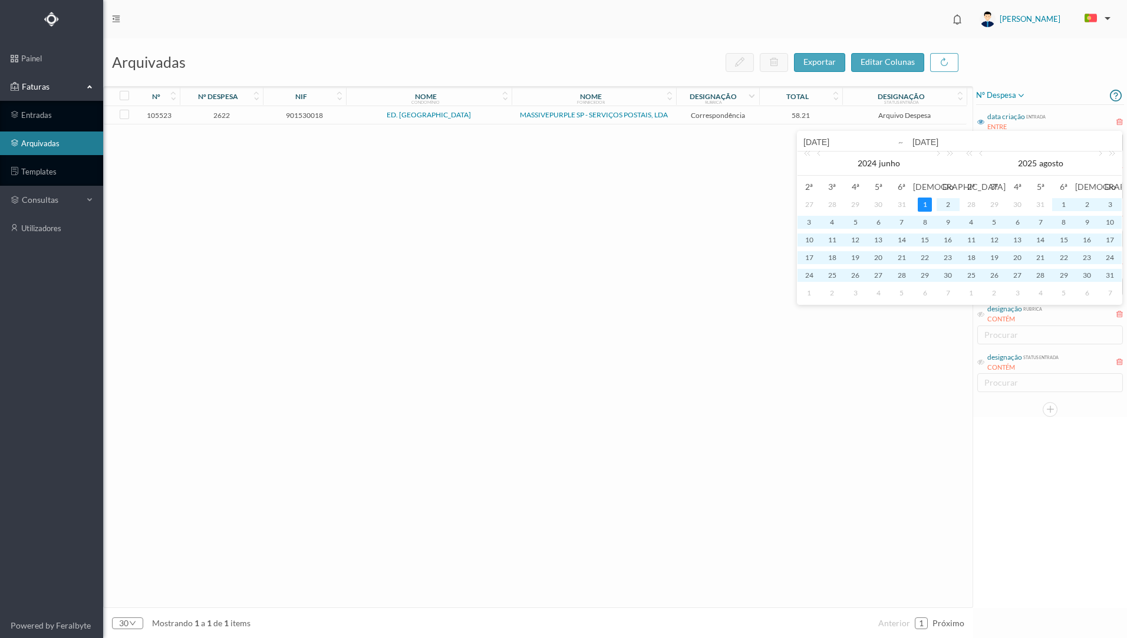
click at [926, 205] on div "1" at bounding box center [924, 204] width 14 height 14
type input "[DATE]"
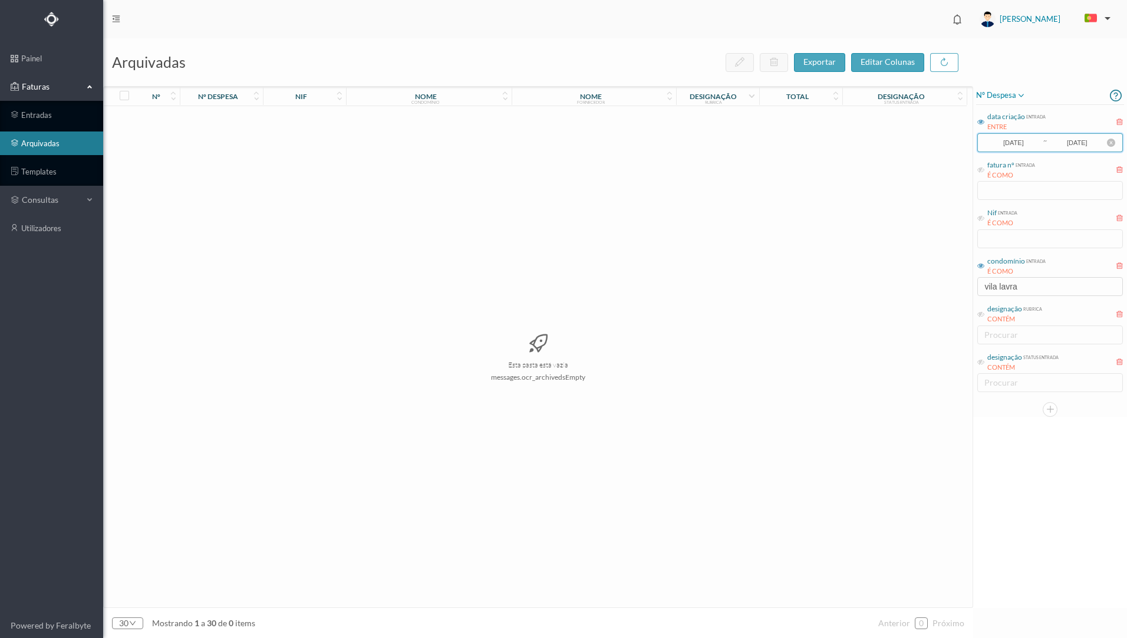
click at [1094, 151] on span "[DATE] ~ [DATE]" at bounding box center [1050, 142] width 146 height 19
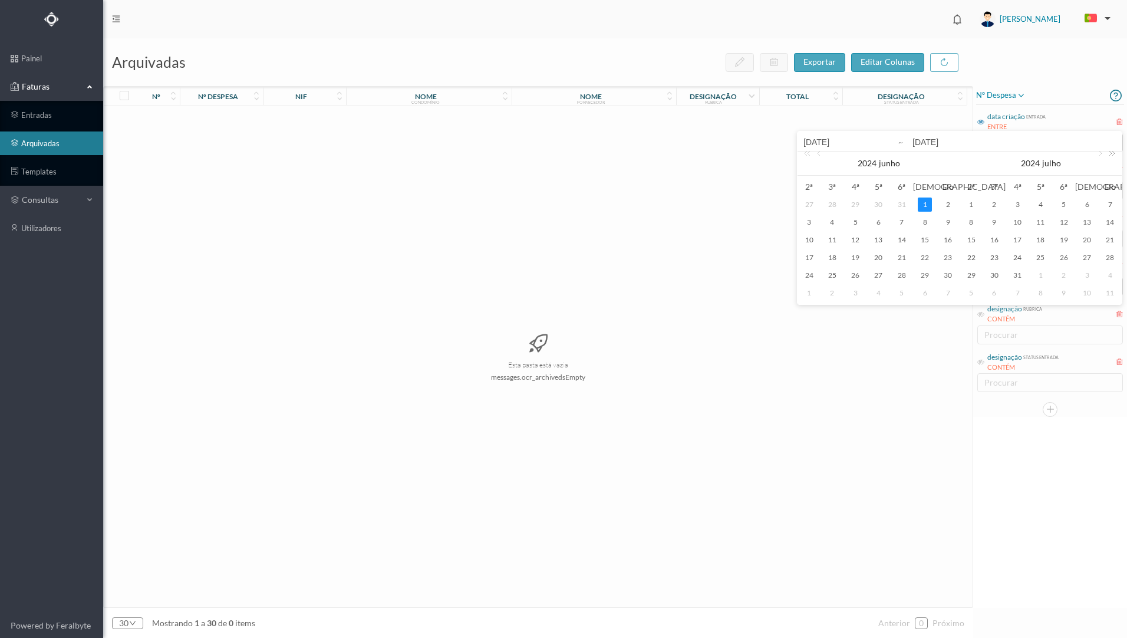
click at [1107, 153] on link at bounding box center [1109, 163] width 15 height 24
click at [972, 153] on link at bounding box center [970, 163] width 15 height 24
click at [995, 206] on div "1" at bounding box center [994, 204] width 14 height 14
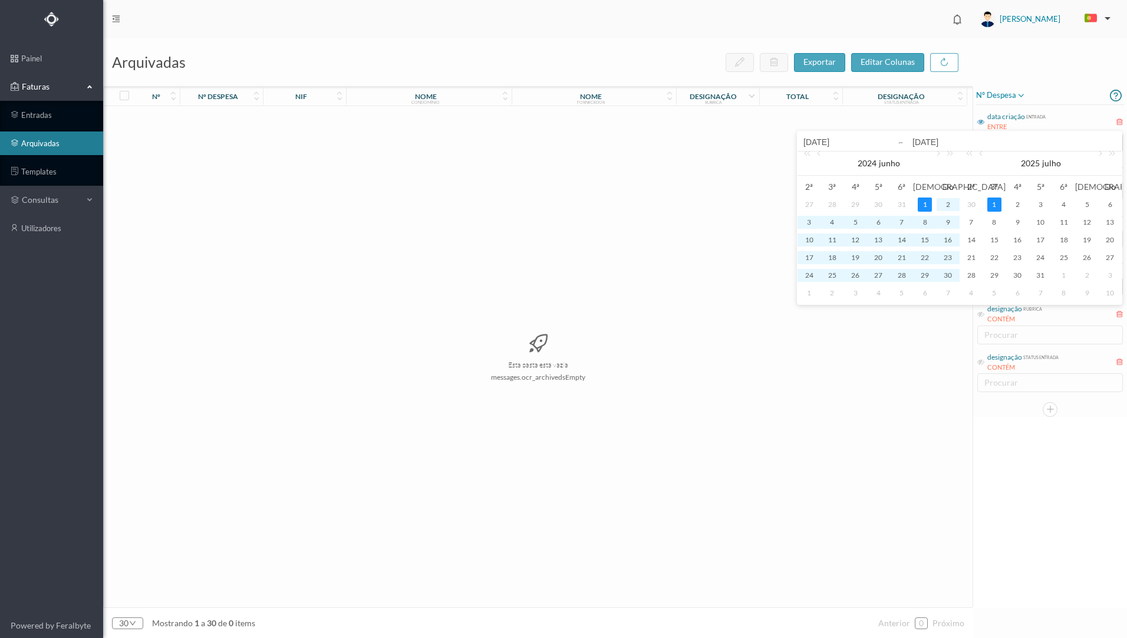
click at [921, 204] on div "1" at bounding box center [924, 204] width 14 height 14
type input "[DATE]"
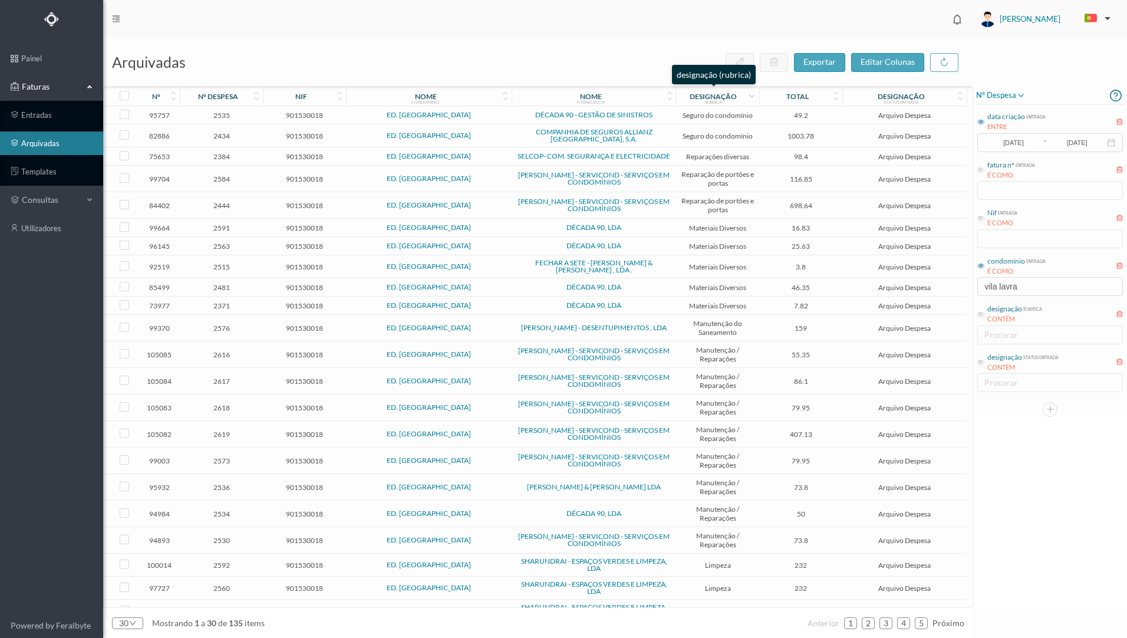
click at [727, 98] on div "designação" at bounding box center [712, 96] width 47 height 9
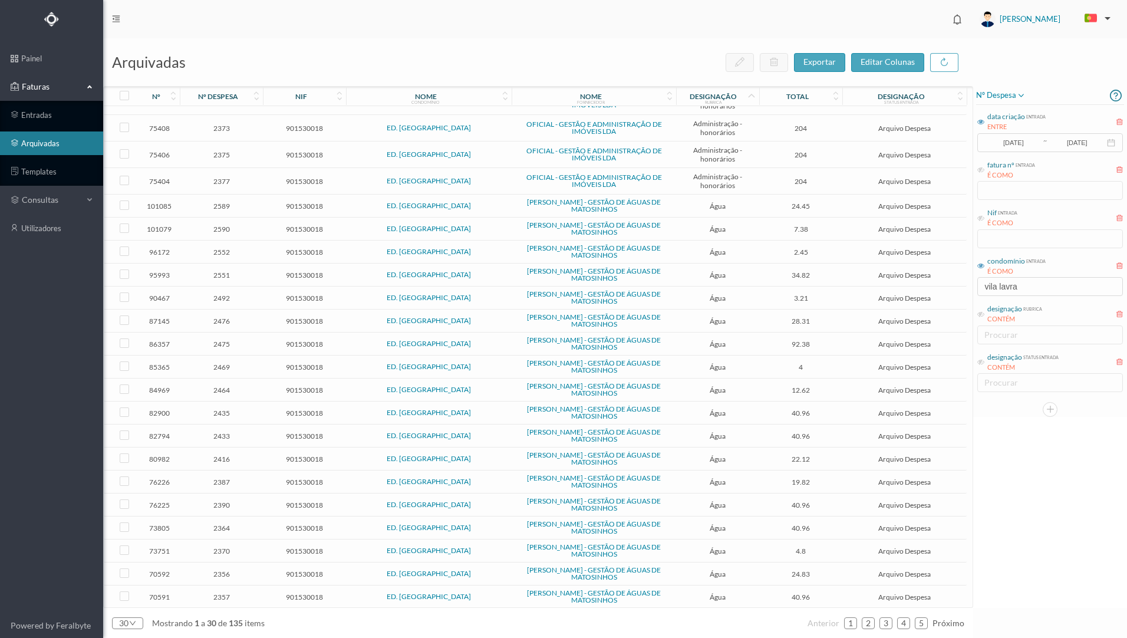
scroll to position [231, 0]
click at [137, 625] on div "30" at bounding box center [127, 623] width 31 height 12
click at [131, 602] on li "50" at bounding box center [127, 602] width 31 height 19
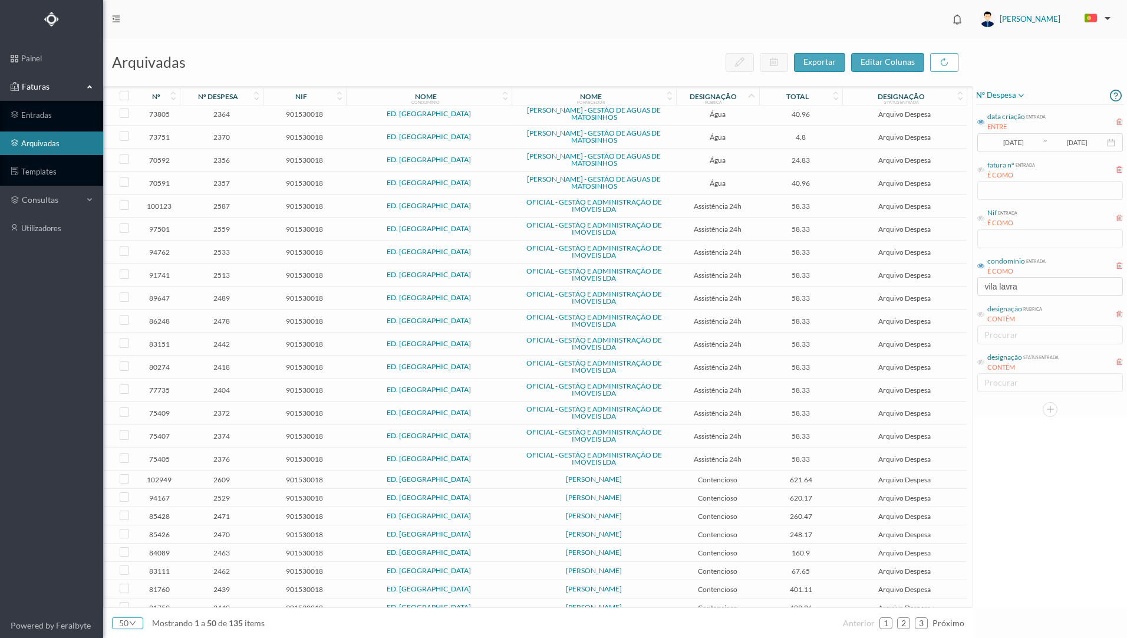
scroll to position [653, 0]
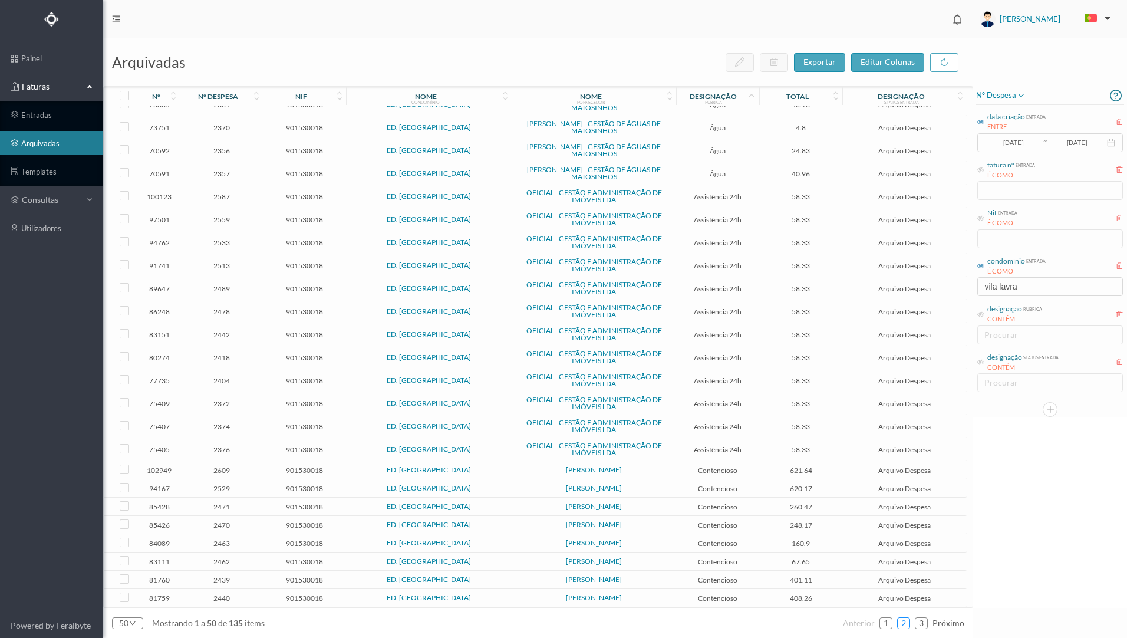
click at [904, 624] on link "2" at bounding box center [903, 623] width 12 height 18
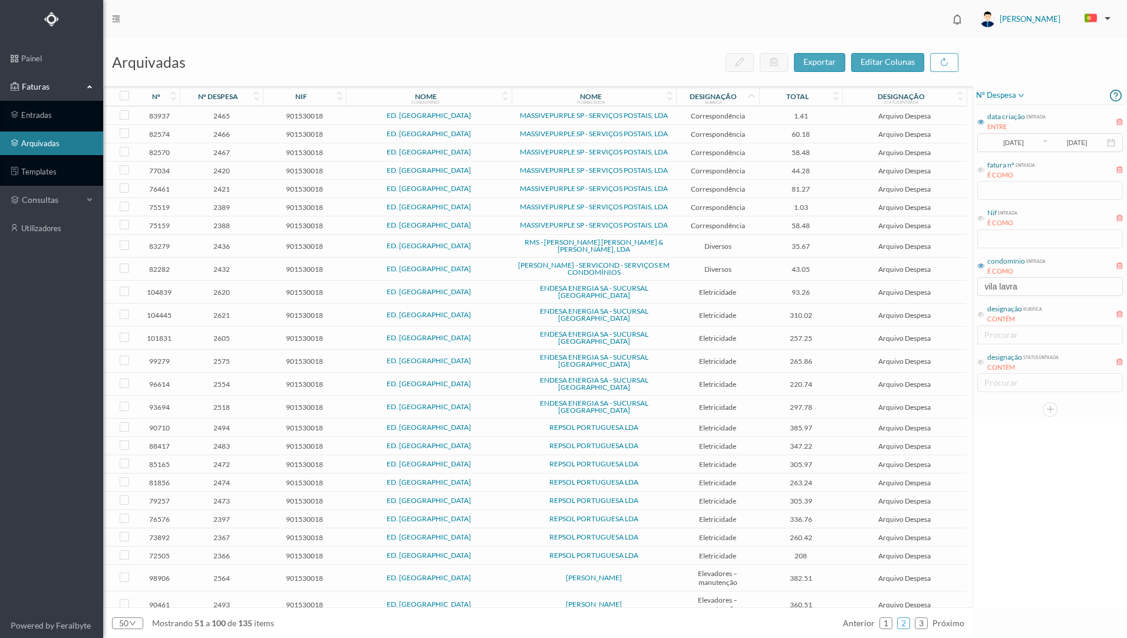
scroll to position [118, 0]
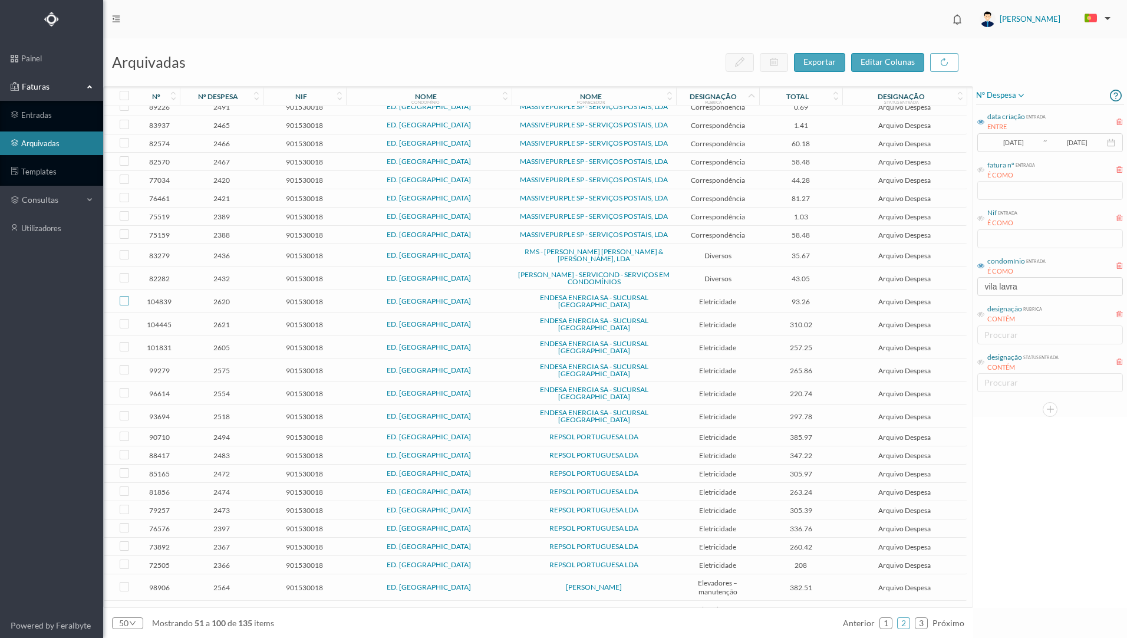
click at [125, 296] on input "checkbox" at bounding box center [124, 300] width 9 height 9
checkbox input "true"
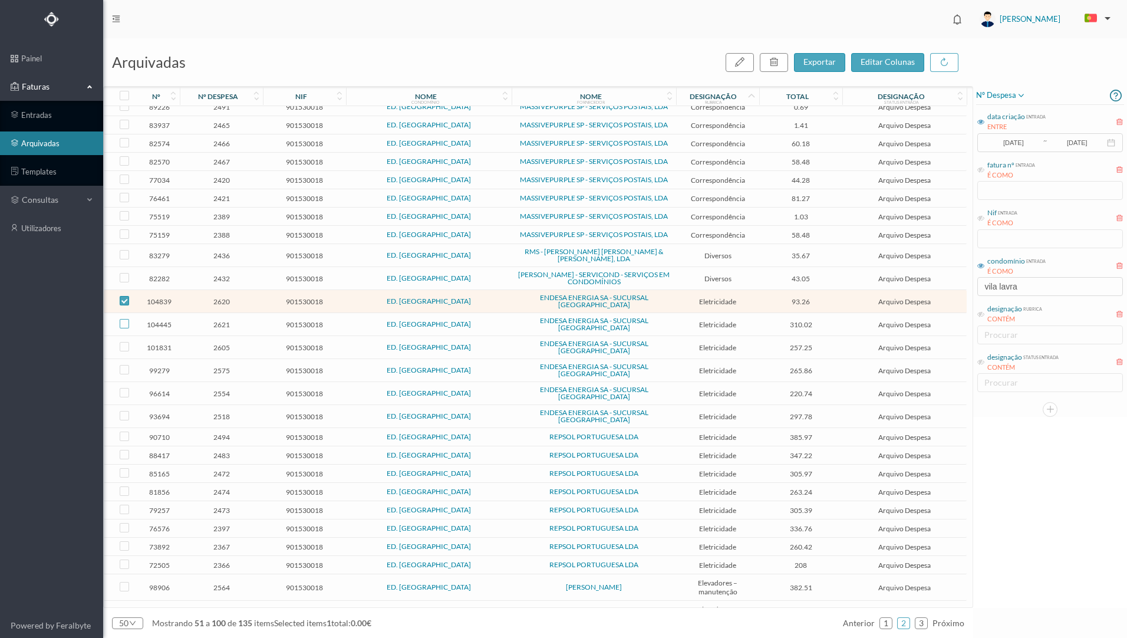
click at [121, 319] on input "checkbox" at bounding box center [124, 323] width 9 height 9
checkbox input "true"
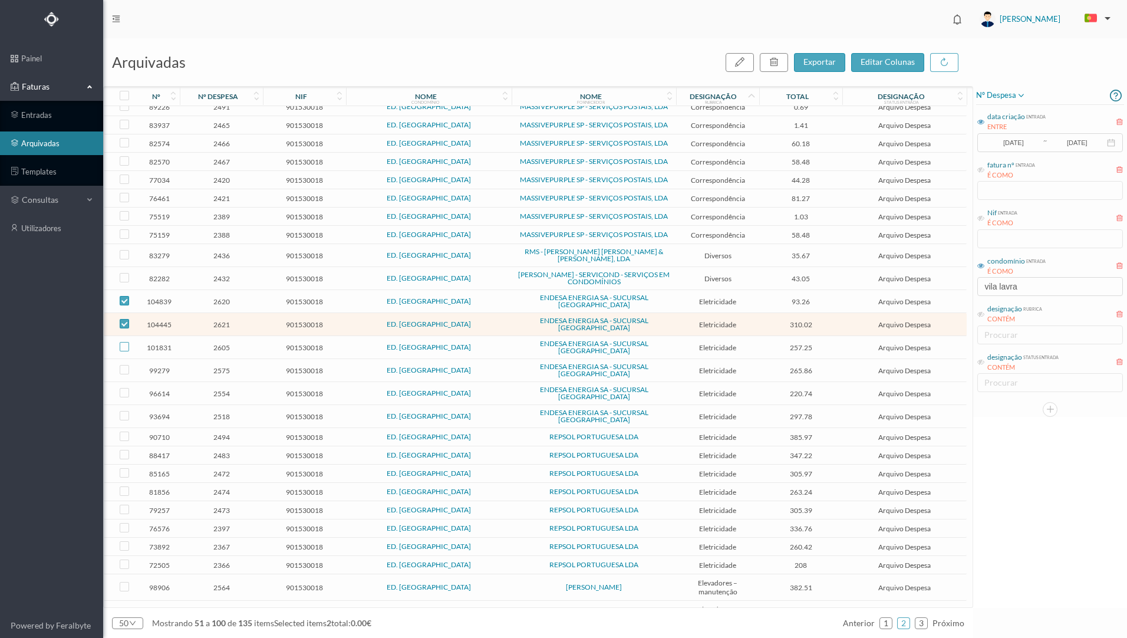
click at [126, 342] on input "checkbox" at bounding box center [124, 346] width 9 height 9
checkbox input "true"
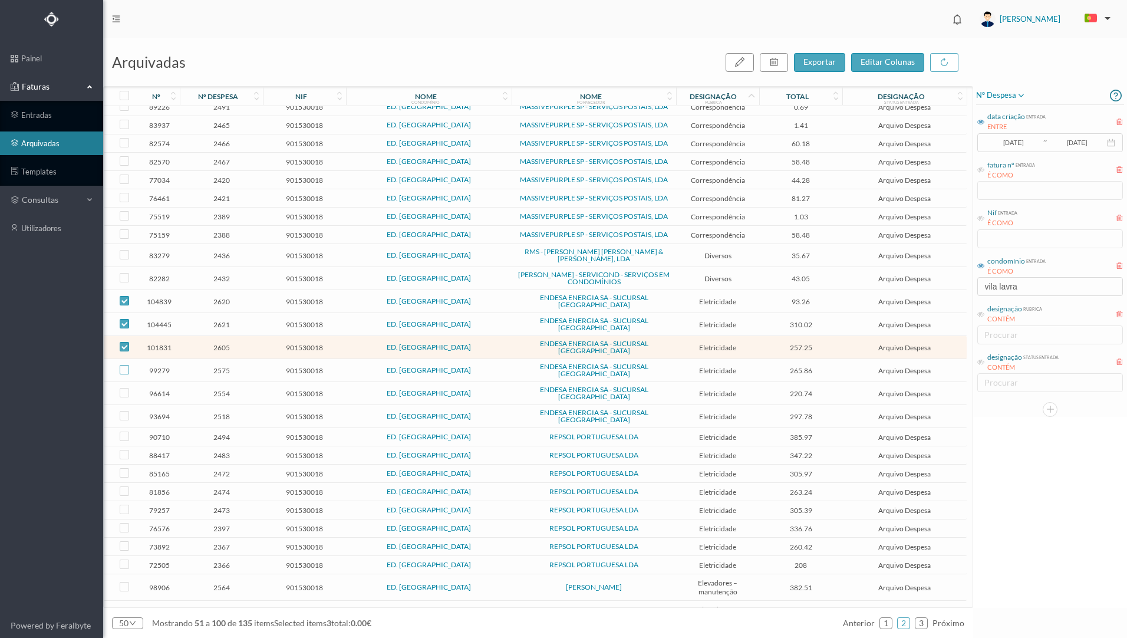
click at [121, 365] on input "checkbox" at bounding box center [124, 369] width 9 height 9
checkbox input "true"
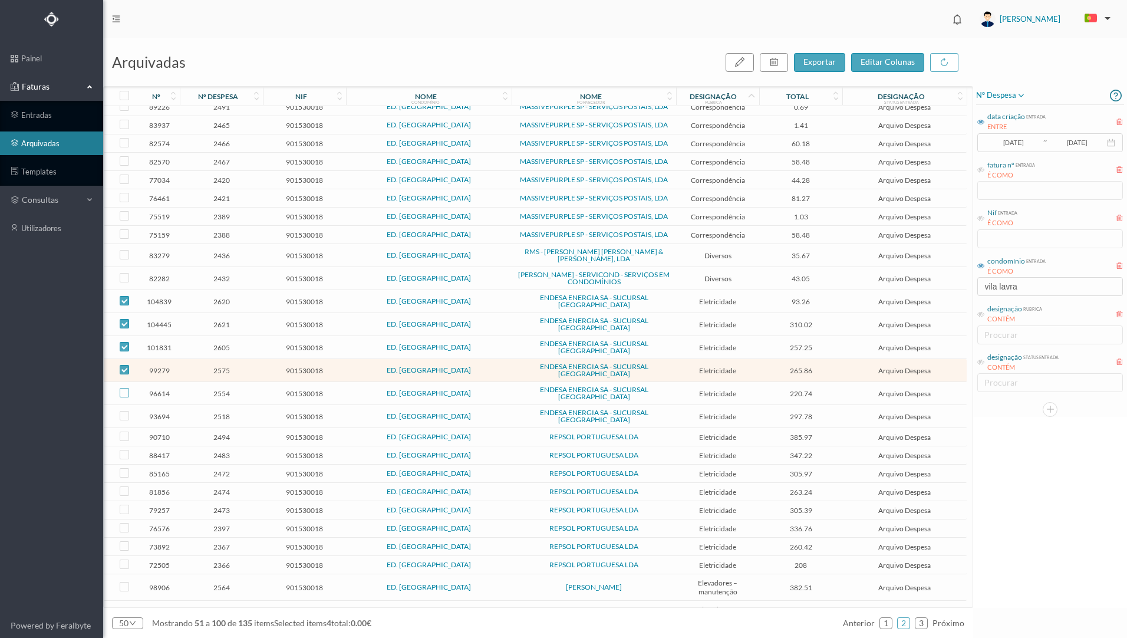
click at [120, 388] on input "checkbox" at bounding box center [124, 392] width 9 height 9
checkbox input "true"
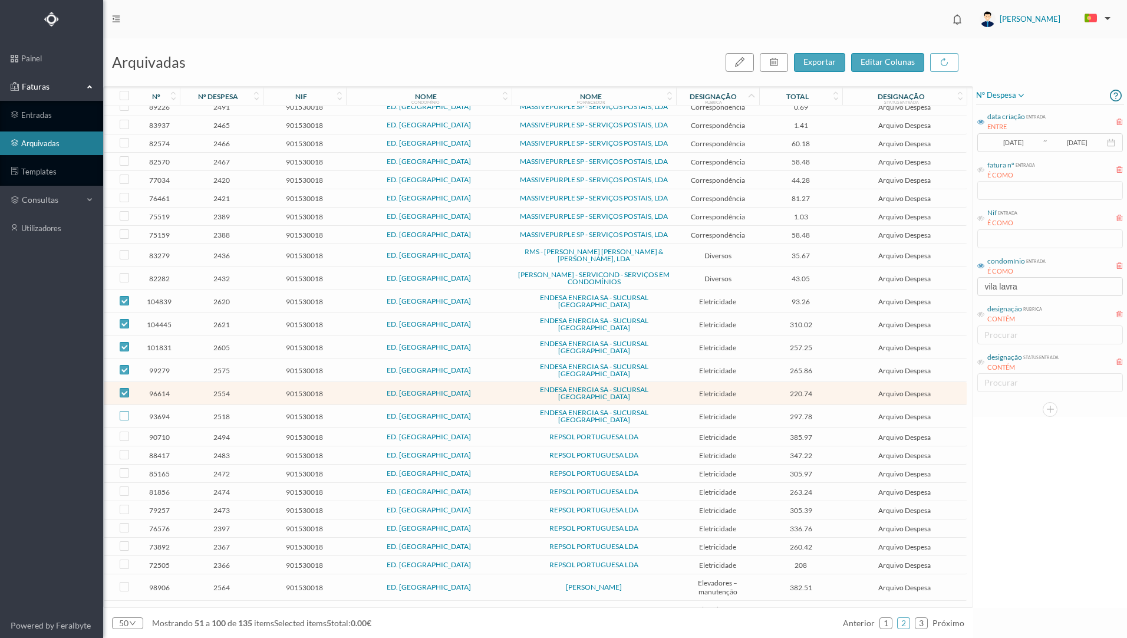
click at [124, 411] on input "checkbox" at bounding box center [124, 415] width 9 height 9
checkbox input "true"
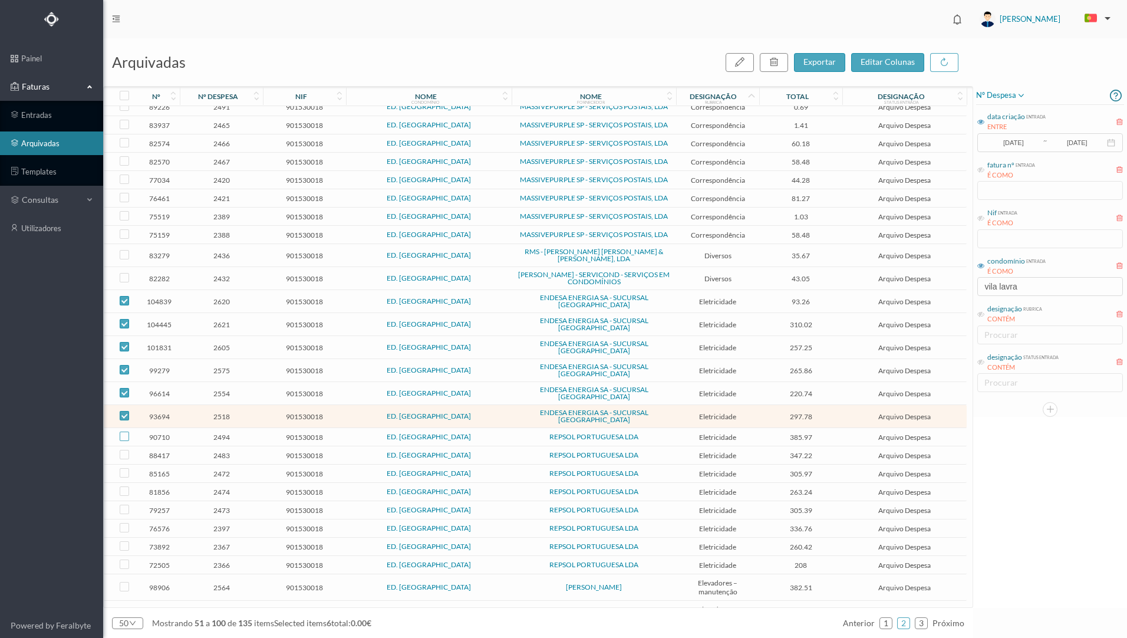
click at [124, 431] on input "checkbox" at bounding box center [124, 435] width 9 height 9
checkbox input "true"
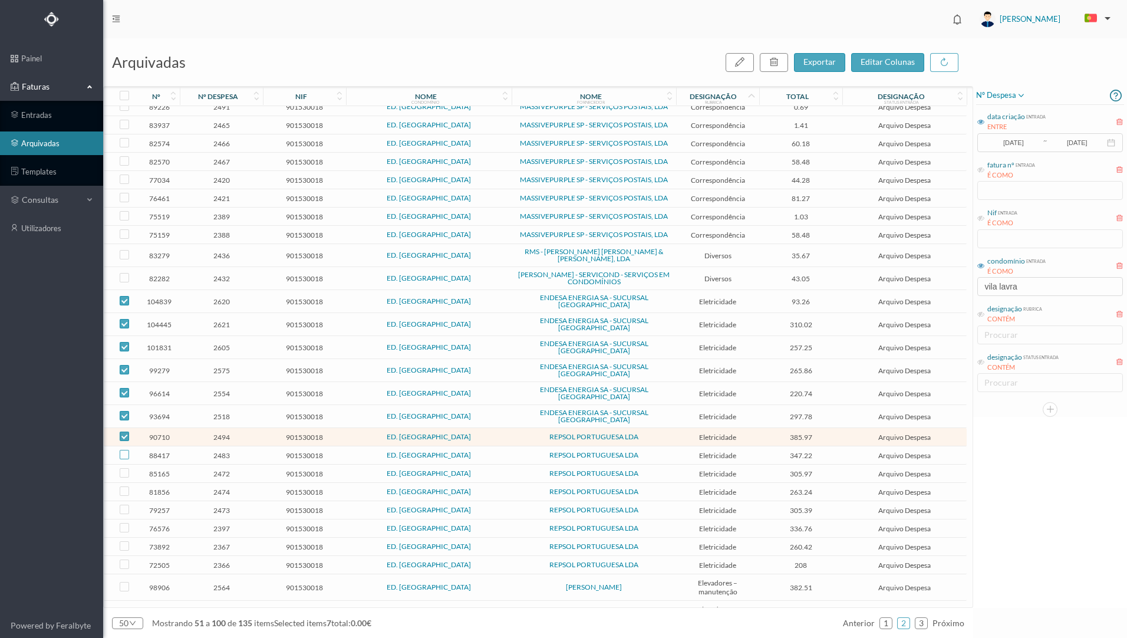
click at [124, 450] on input "checkbox" at bounding box center [124, 454] width 9 height 9
checkbox input "true"
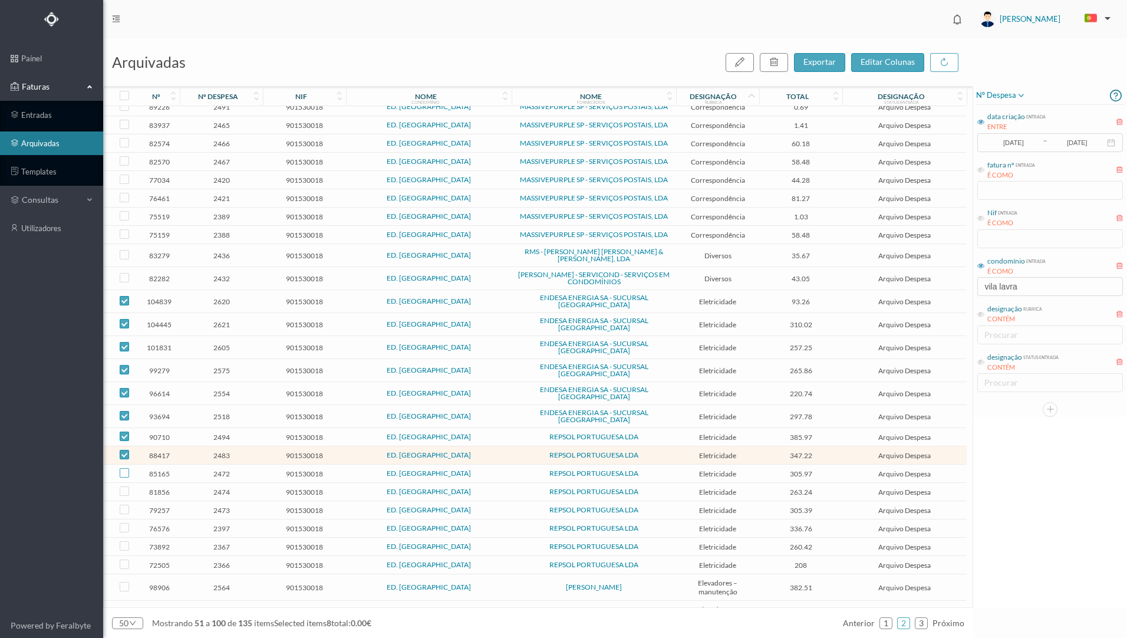
click at [122, 468] on input "checkbox" at bounding box center [124, 472] width 9 height 9
checkbox input "true"
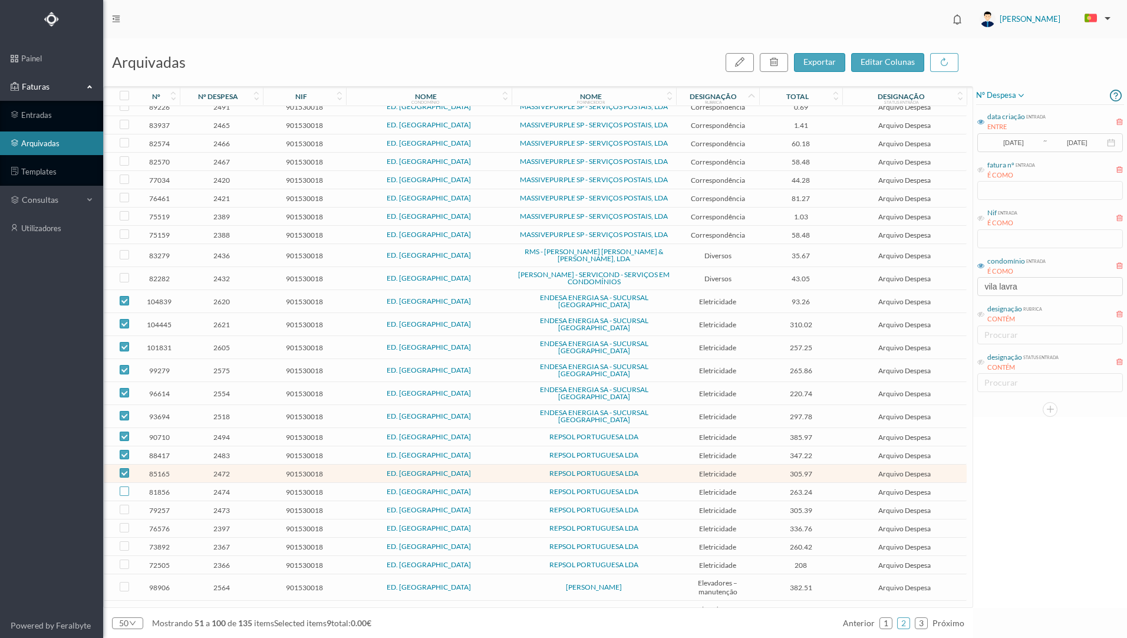
click at [123, 486] on input "checkbox" at bounding box center [124, 490] width 9 height 9
checkbox input "true"
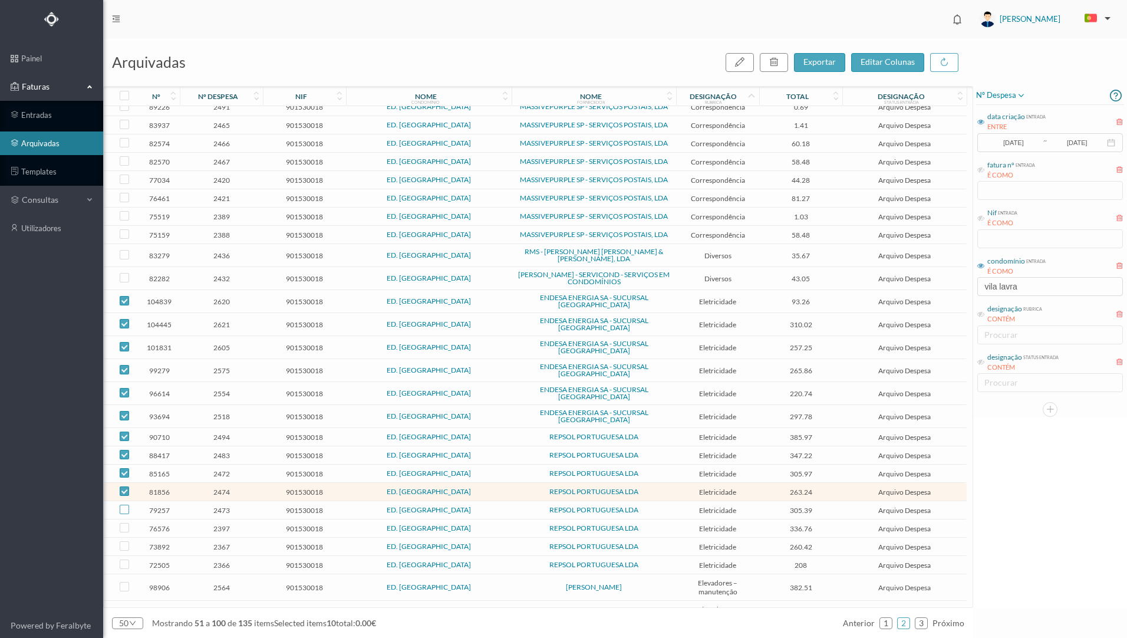
click at [127, 504] on input "checkbox" at bounding box center [124, 508] width 9 height 9
checkbox input "true"
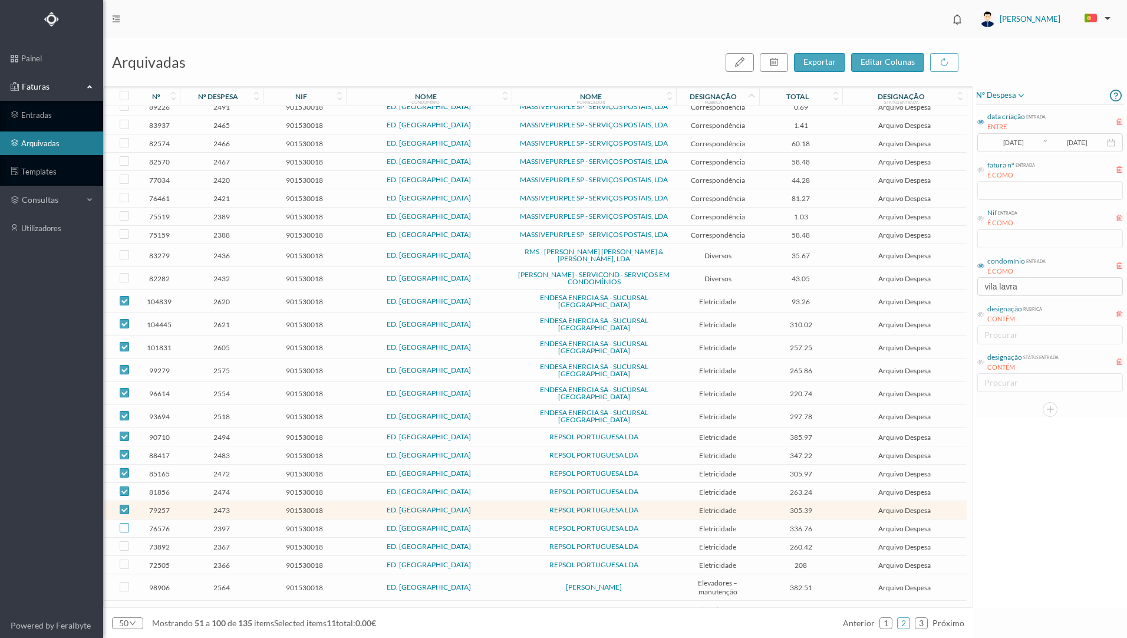
click at [126, 523] on input "checkbox" at bounding box center [124, 527] width 9 height 9
checkbox input "true"
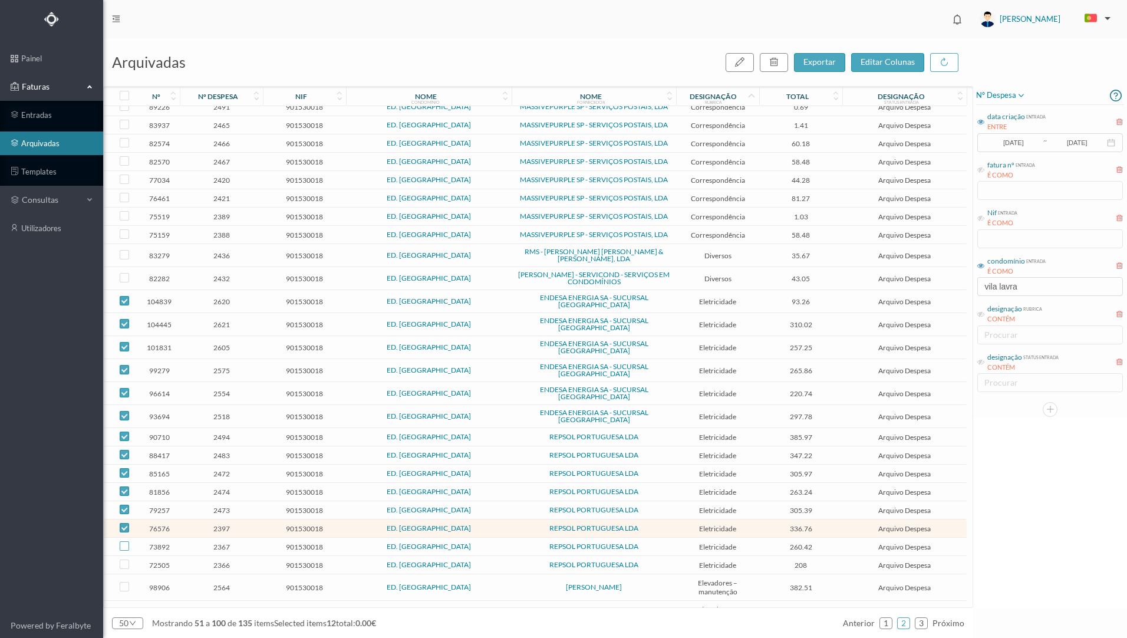
click at [121, 541] on input "checkbox" at bounding box center [124, 545] width 9 height 9
checkbox input "true"
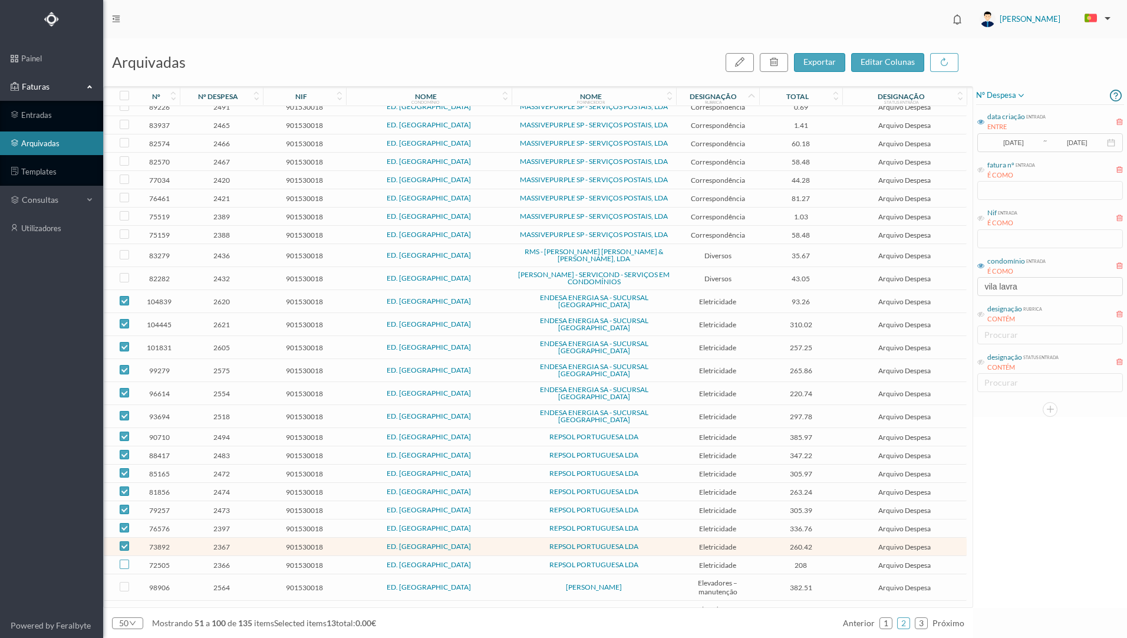
click at [120, 559] on input "checkbox" at bounding box center [124, 563] width 9 height 9
checkbox input "true"
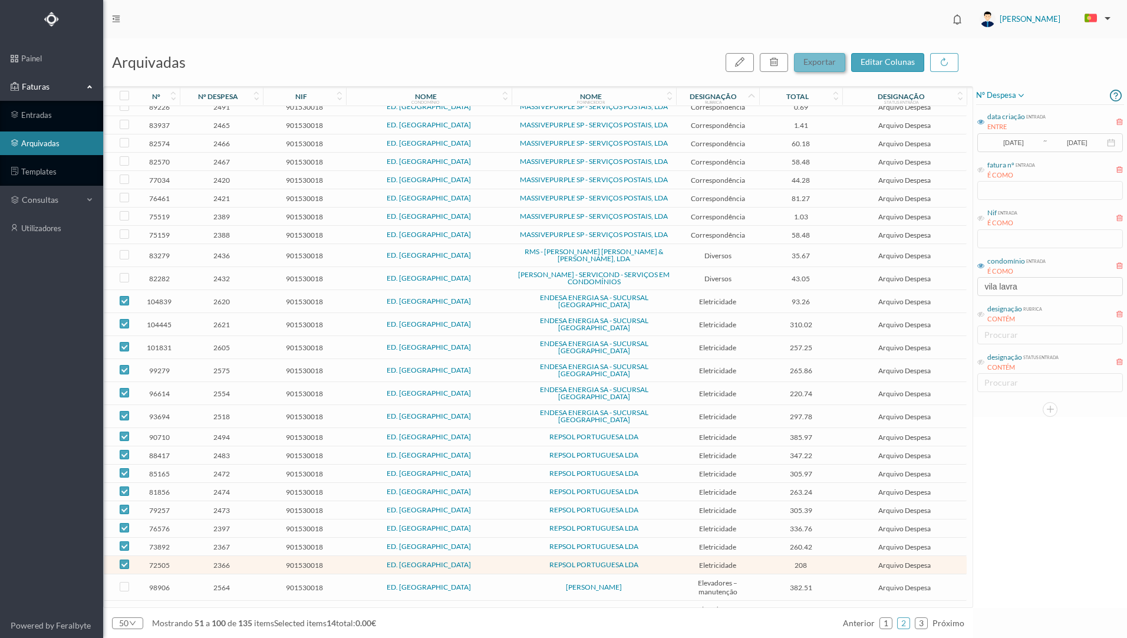
click at [831, 65] on span "exportar" at bounding box center [819, 62] width 32 height 10
click at [894, 118] on button "sim" at bounding box center [897, 115] width 23 height 14
click at [818, 28] on header "[PERSON_NAME]" at bounding box center [614, 19] width 1023 height 38
click at [817, 61] on span "exportar" at bounding box center [819, 62] width 32 height 10
click at [828, 63] on span "exportar" at bounding box center [819, 62] width 32 height 10
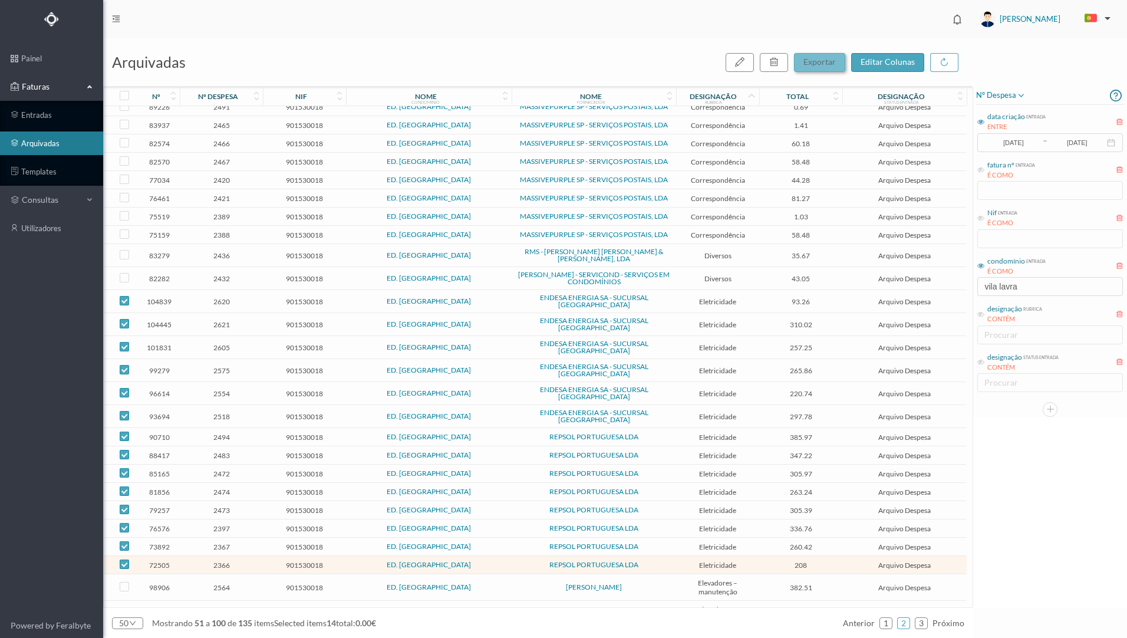
click at [814, 64] on span "exportar" at bounding box center [819, 62] width 32 height 10
click at [891, 117] on button "sim" at bounding box center [897, 115] width 23 height 14
click at [689, 14] on header "[PERSON_NAME]" at bounding box center [614, 19] width 1023 height 38
click at [749, 69] on button "button" at bounding box center [739, 62] width 28 height 19
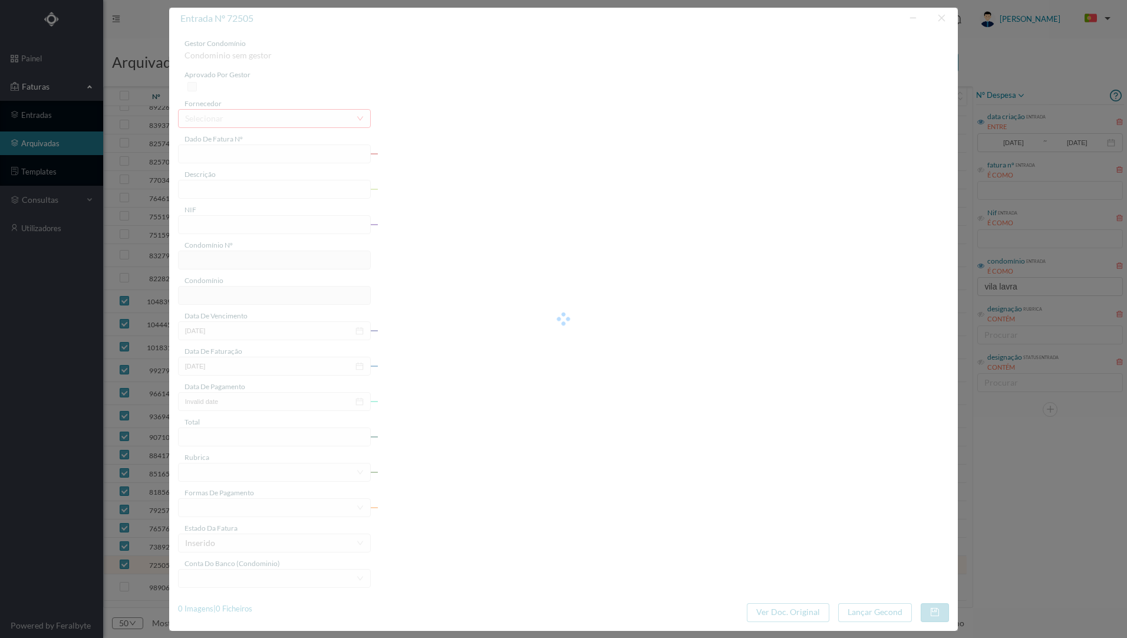
type input "FAC 0210762024/0049189428"
type input "[STREET_ADDRESS][PERSON_NAME]"
type input "901530018"
type input "[DATE]"
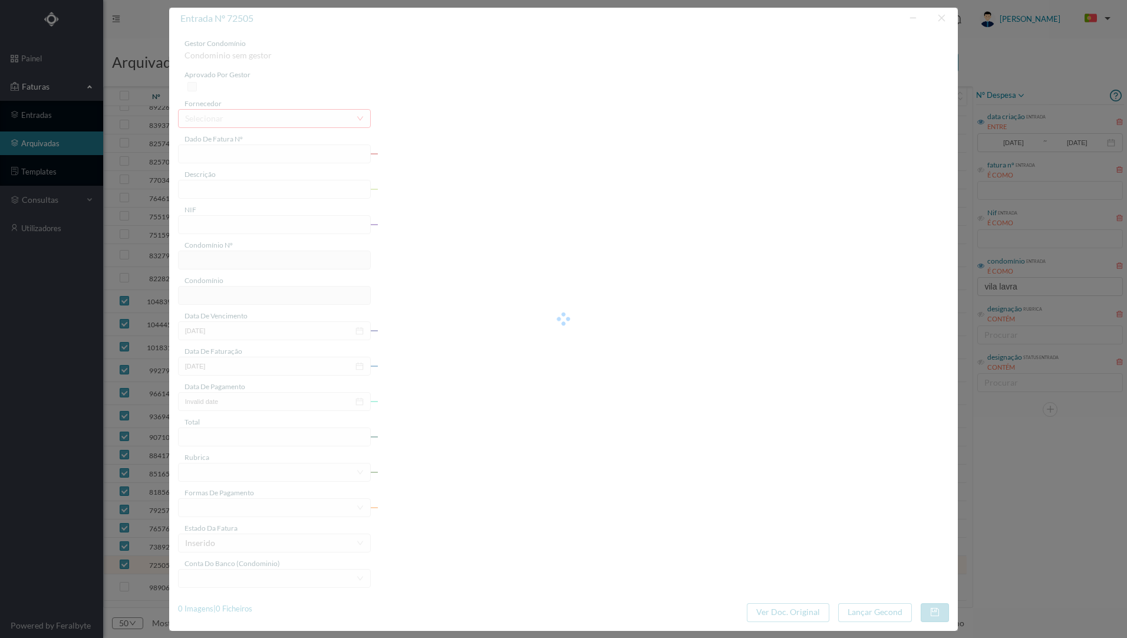
type input "[DATE]"
type input "208.00"
type input "202"
type input "ED. [GEOGRAPHIC_DATA]"
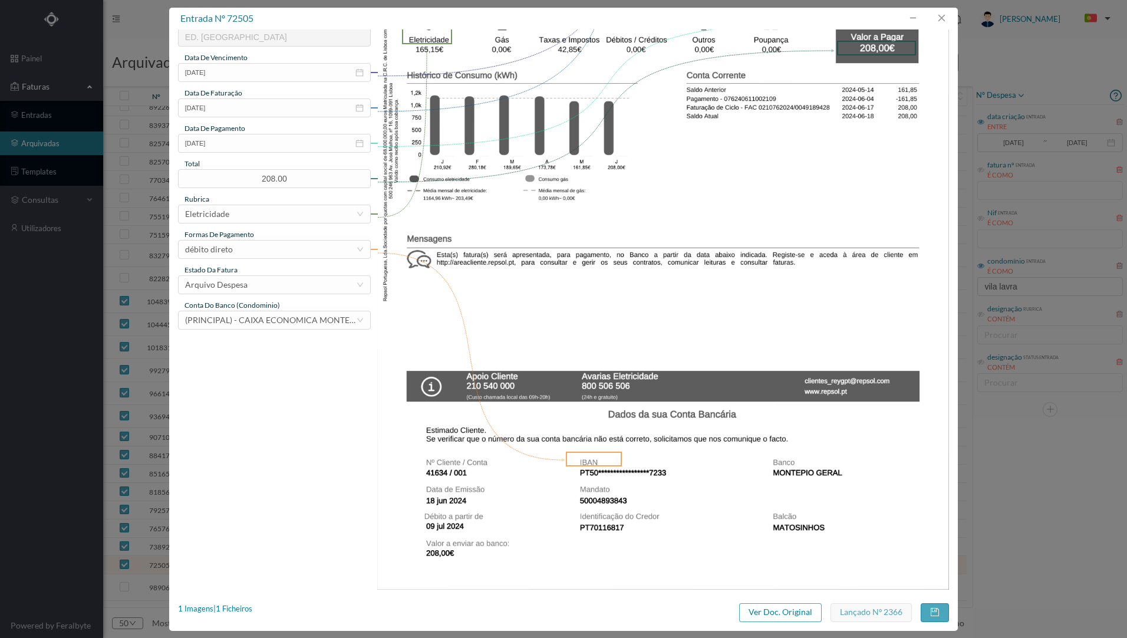
scroll to position [22, 0]
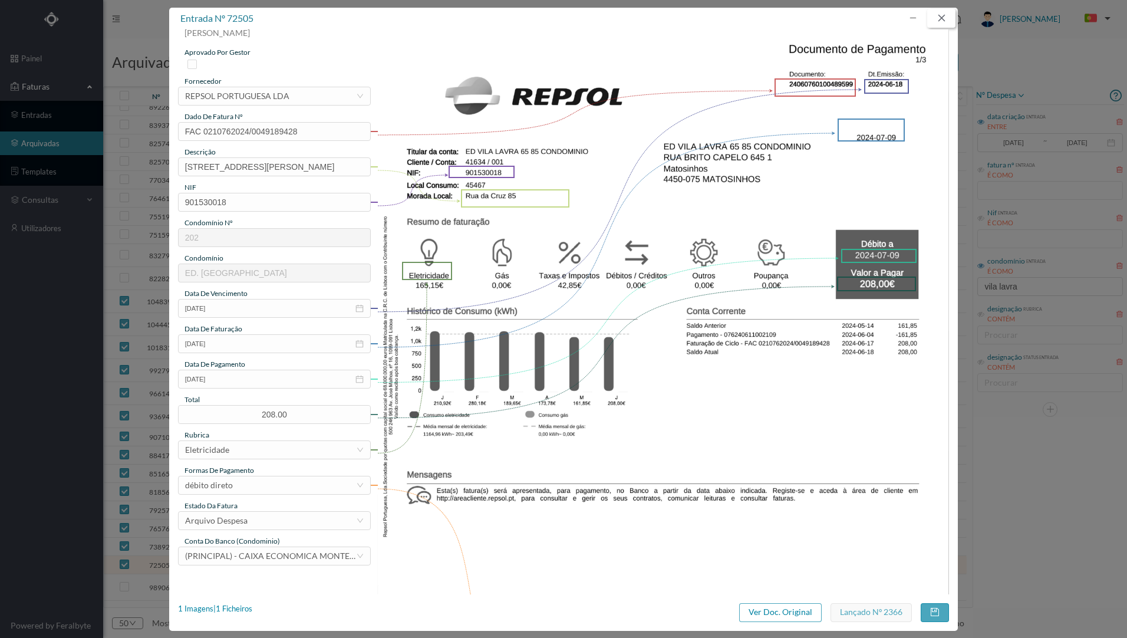
click at [943, 19] on button "button" at bounding box center [941, 18] width 28 height 19
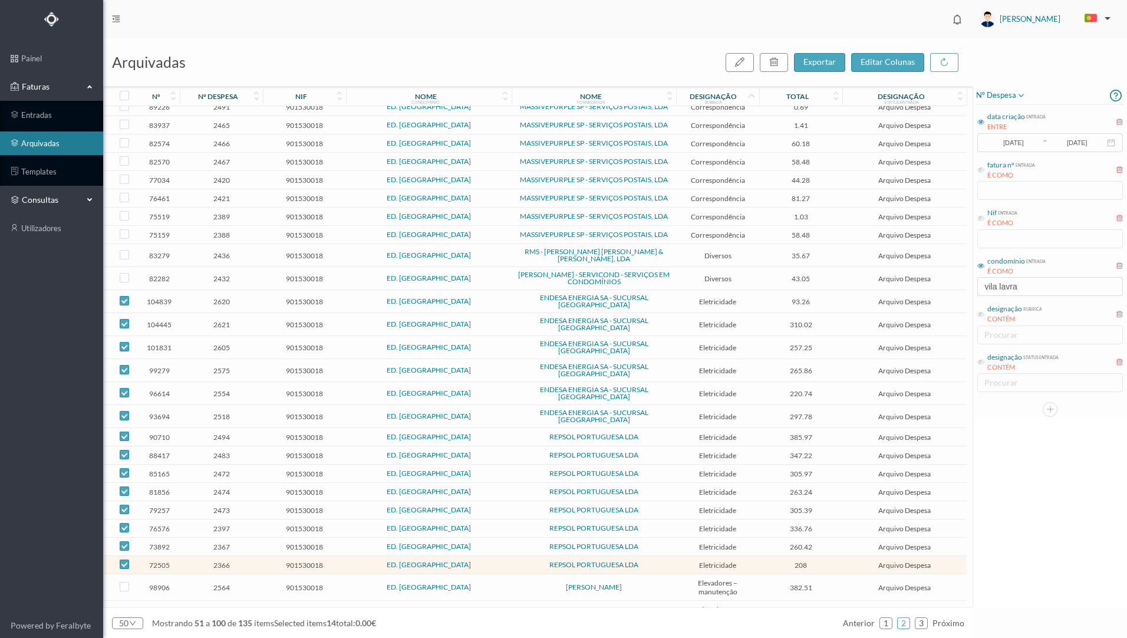
click at [81, 199] on span "consultas" at bounding box center [51, 200] width 65 height 12
click at [72, 85] on span "Faturas" at bounding box center [51, 87] width 65 height 12
click at [57, 55] on link "painel" at bounding box center [51, 59] width 103 height 24
